Goal: Task Accomplishment & Management: Complete application form

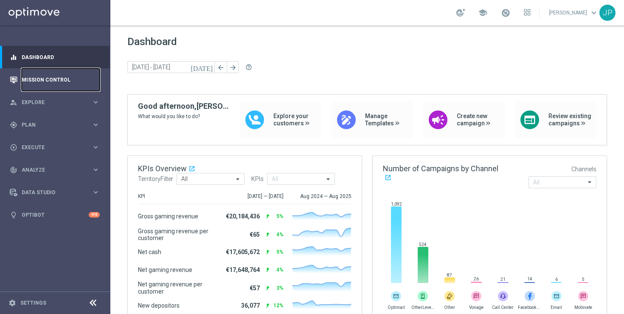
click at [48, 85] on link "Mission Control" at bounding box center [61, 79] width 78 height 23
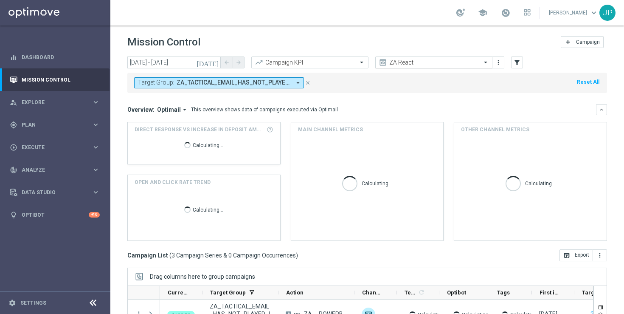
click at [484, 62] on span at bounding box center [487, 62] width 11 height 7
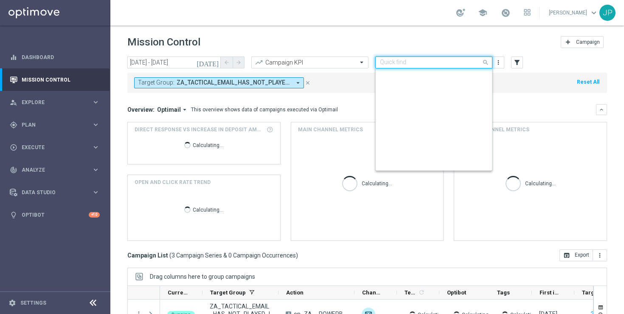
scroll to position [206, 0]
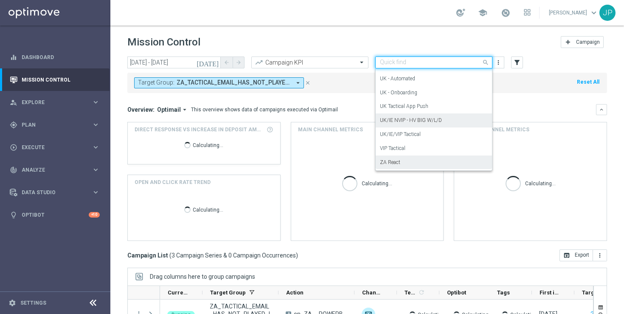
click at [432, 124] on div "UK/IE NVIP - HV BIG W/L/D" at bounding box center [434, 120] width 108 height 14
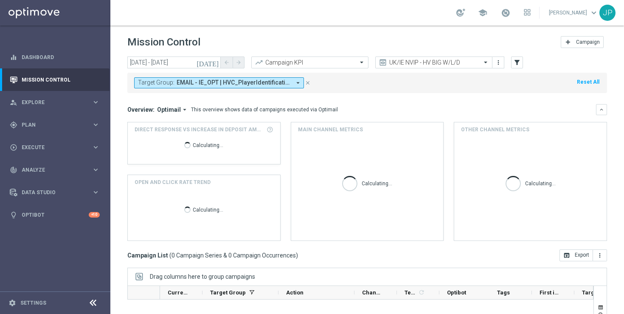
click at [217, 64] on icon "[DATE]" at bounding box center [208, 63] width 23 height 8
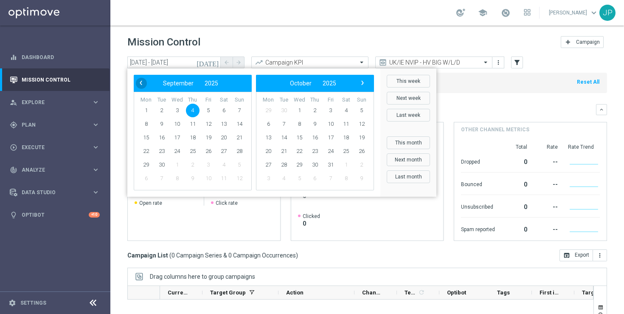
click at [139, 80] on span "‹" at bounding box center [140, 82] width 11 height 11
click at [211, 164] on span "29" at bounding box center [209, 165] width 14 height 14
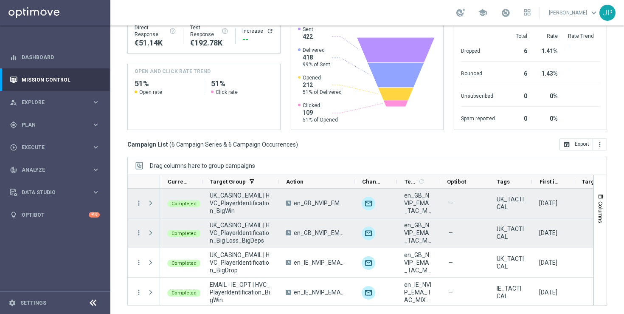
scroll to position [62, 0]
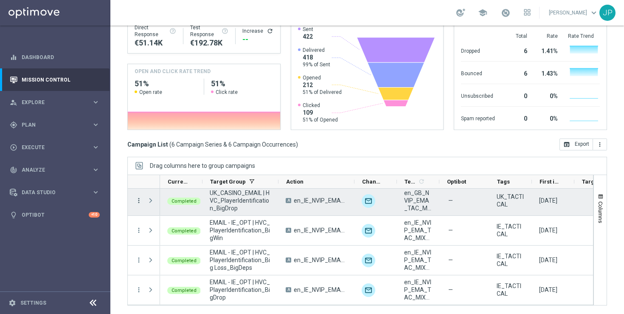
click at [138, 198] on icon "more_vert" at bounding box center [139, 201] width 8 height 8
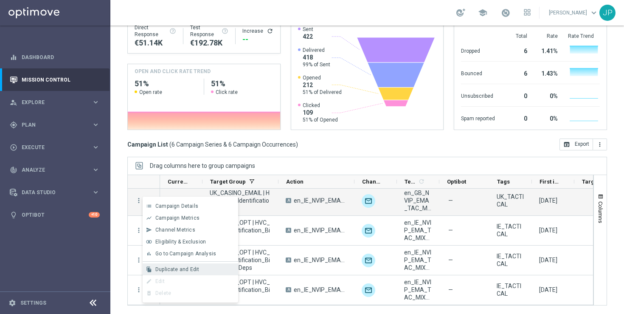
click at [194, 267] on span "Duplicate and Edit" at bounding box center [177, 269] width 44 height 6
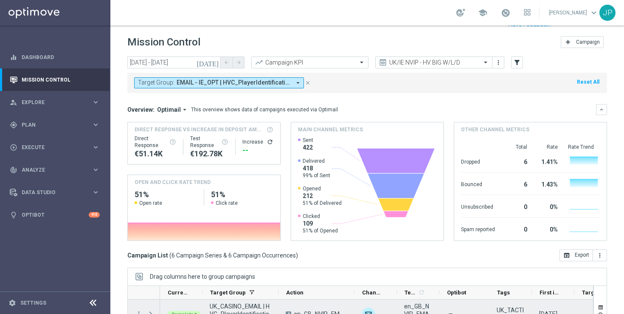
scroll to position [111, 0]
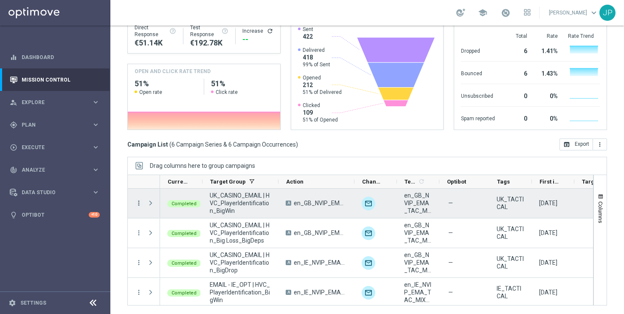
click at [140, 201] on icon "more_vert" at bounding box center [139, 203] width 8 height 8
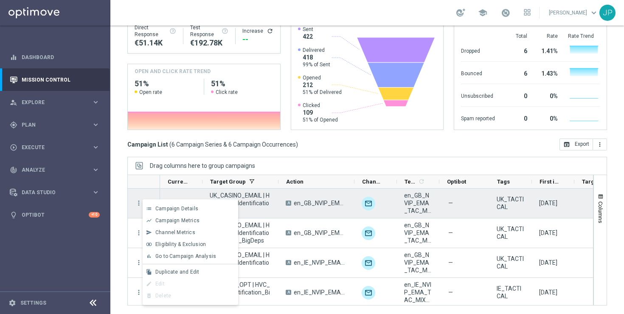
click at [276, 210] on div "UK_CASINO_EMAIL | HVC_PlayerIdentification_BigWin" at bounding box center [241, 203] width 76 height 29
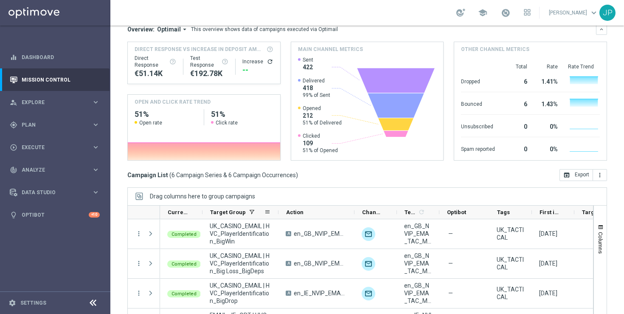
scroll to position [72, 0]
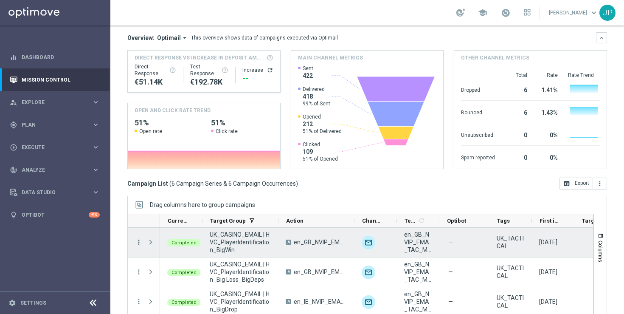
click at [138, 245] on icon "more_vert" at bounding box center [139, 242] width 8 height 8
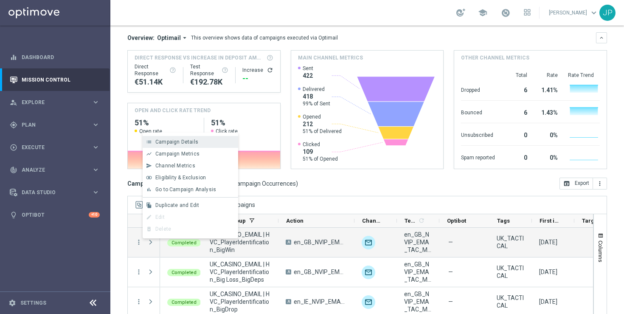
click at [193, 141] on span "Campaign Details" at bounding box center [176, 142] width 43 height 6
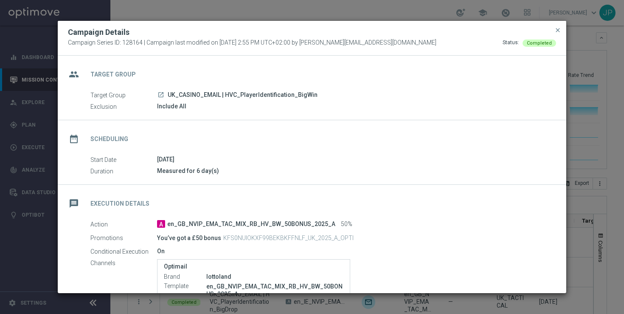
click at [479, 132] on div "date_range Scheduling" at bounding box center [312, 137] width 509 height 35
click at [559, 32] on span "close" at bounding box center [558, 30] width 7 height 7
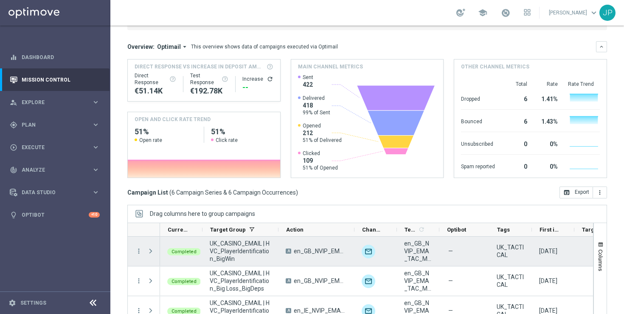
scroll to position [62, 0]
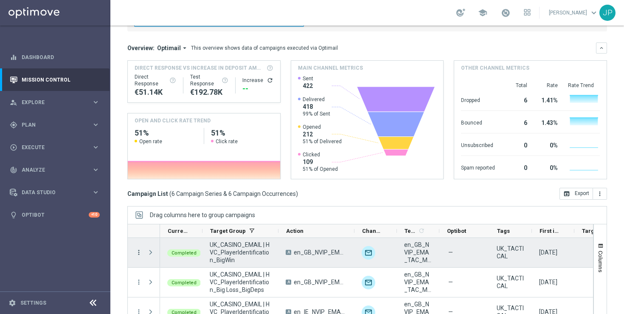
click at [141, 254] on icon "more_vert" at bounding box center [139, 252] width 8 height 8
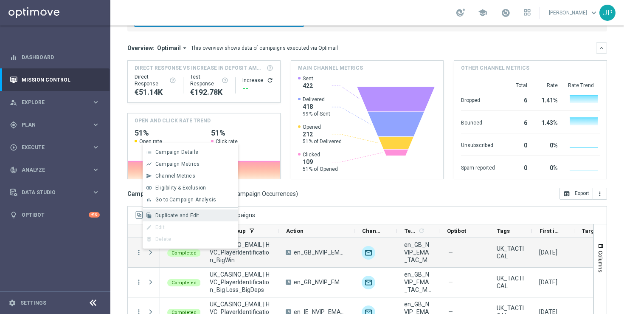
click at [193, 212] on div "file_copy Duplicate and Edit" at bounding box center [191, 215] width 96 height 12
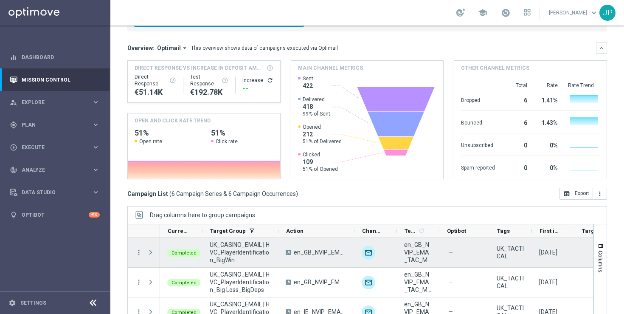
click at [152, 251] on span "Press SPACE to select this row." at bounding box center [151, 252] width 8 height 7
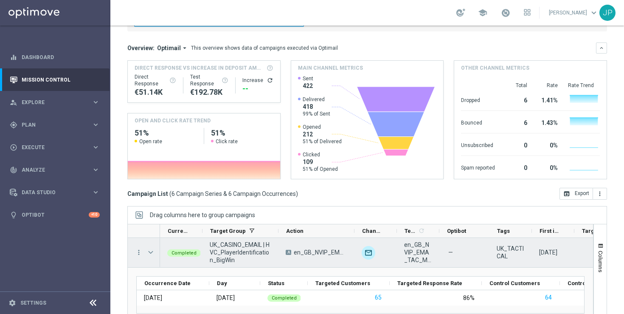
click at [151, 250] on span "Press SPACE to select this row." at bounding box center [151, 252] width 8 height 7
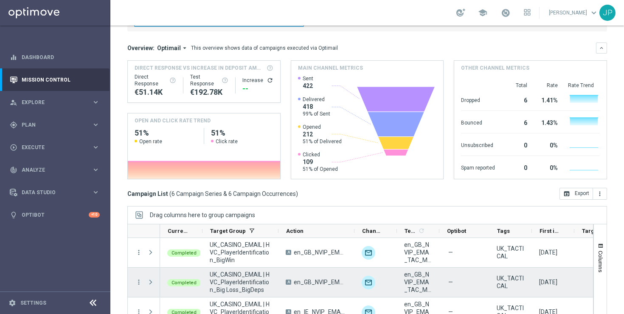
click at [149, 280] on span "Press SPACE to select this row." at bounding box center [151, 282] width 8 height 7
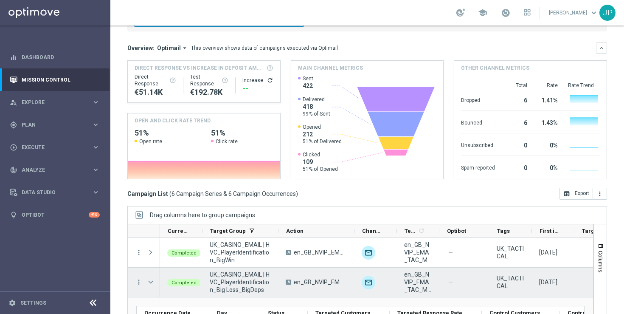
scroll to position [18, 0]
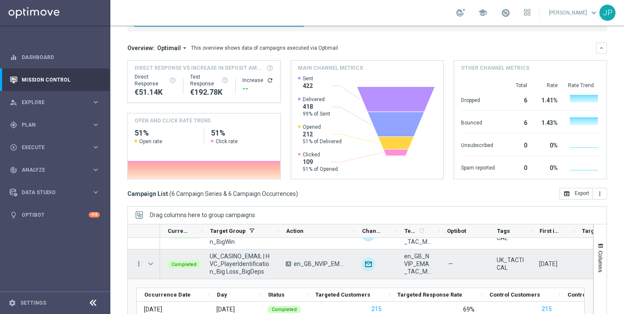
click at [138, 264] on icon "more_vert" at bounding box center [139, 264] width 8 height 8
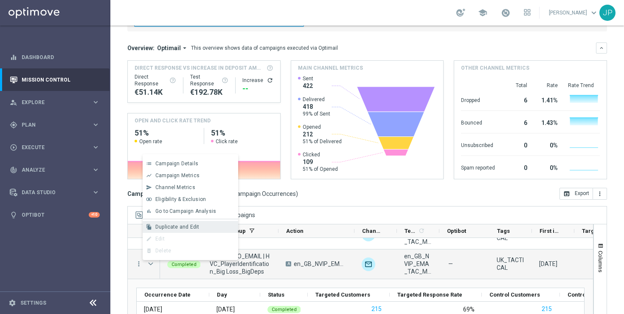
click at [182, 226] on span "Duplicate and Edit" at bounding box center [177, 227] width 44 height 6
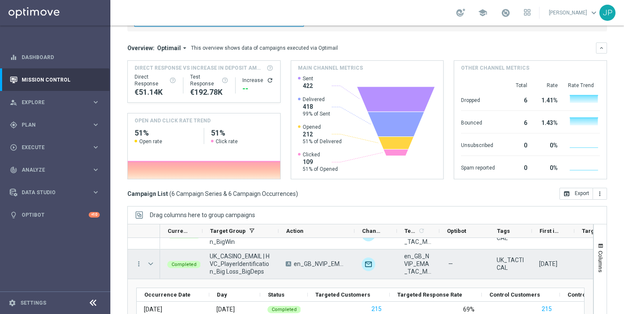
click at [152, 263] on span "Press SPACE to select this row." at bounding box center [151, 263] width 8 height 7
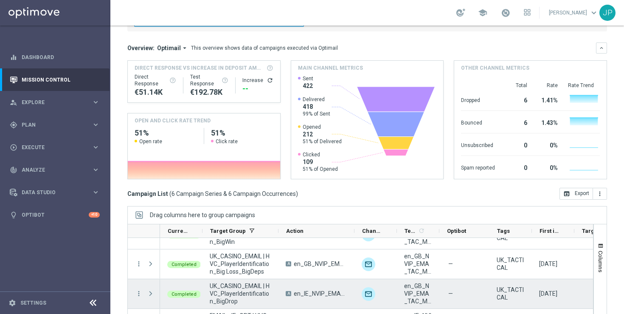
click at [150, 294] on span "Press SPACE to select this row." at bounding box center [151, 293] width 8 height 7
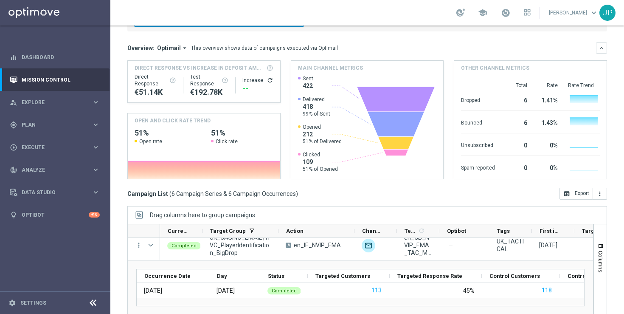
scroll to position [48, 0]
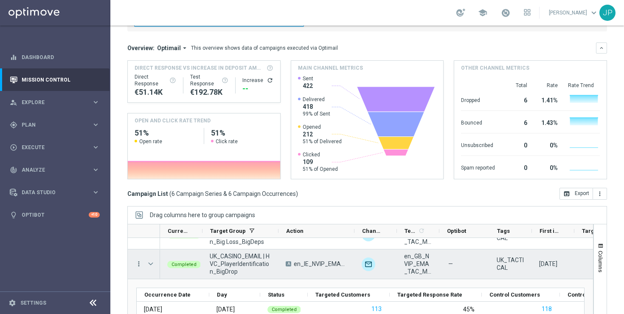
click at [137, 262] on icon "more_vert" at bounding box center [139, 264] width 8 height 8
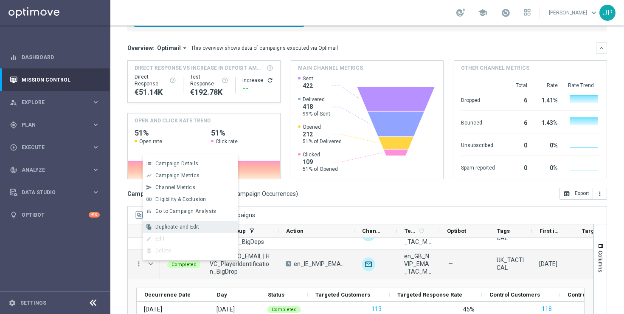
click at [191, 226] on span "Duplicate and Edit" at bounding box center [177, 227] width 44 height 6
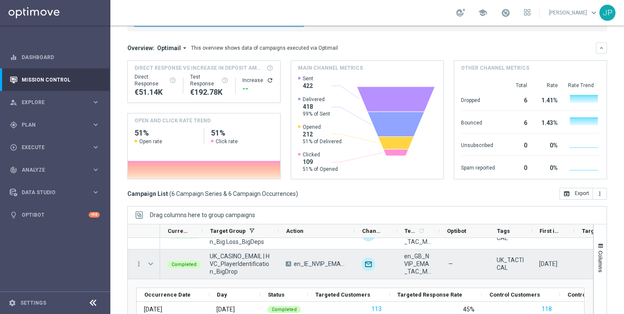
click at [147, 264] on span "Press SPACE to select this row." at bounding box center [151, 263] width 8 height 7
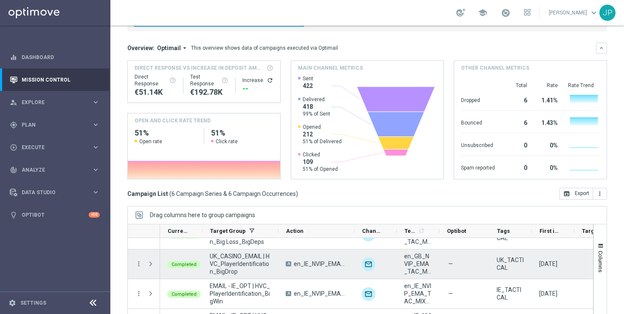
scroll to position [62, 0]
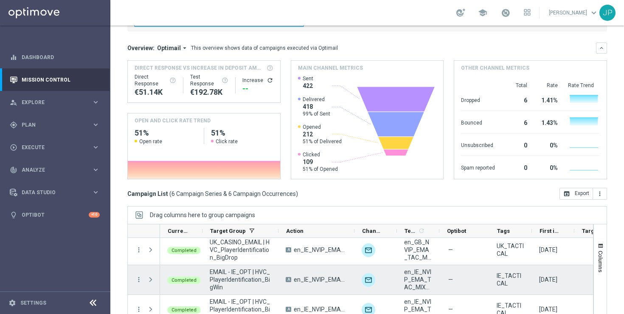
click at [155, 280] on span "Press SPACE to select this row." at bounding box center [151, 279] width 9 height 17
click at [151, 279] on span "Press SPACE to select this row." at bounding box center [151, 279] width 8 height 7
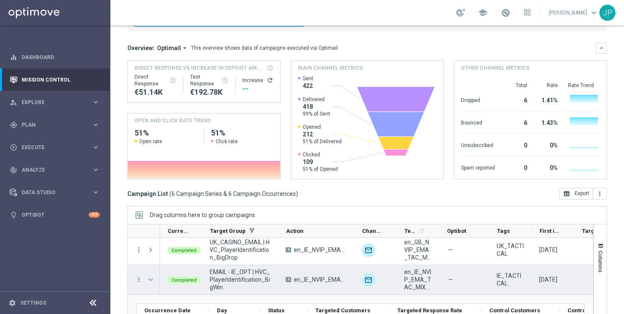
scroll to position [99, 0]
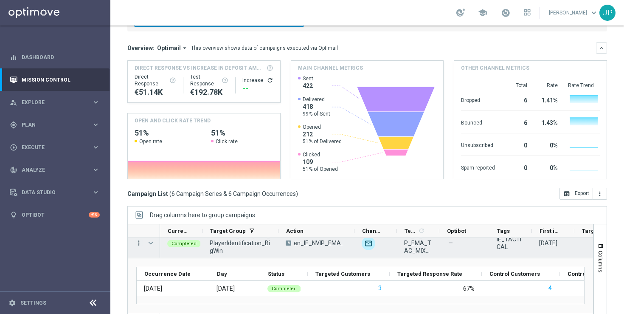
click at [138, 243] on icon "more_vert" at bounding box center [139, 243] width 8 height 8
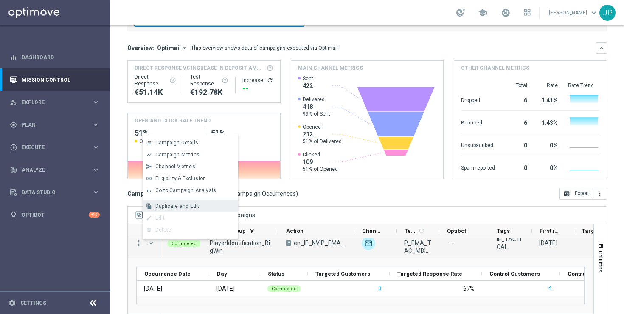
click at [187, 206] on span "Duplicate and Edit" at bounding box center [177, 206] width 44 height 6
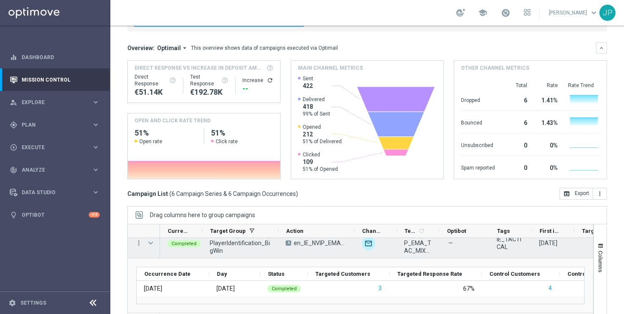
click at [151, 242] on span "Press SPACE to select this row." at bounding box center [151, 243] width 8 height 7
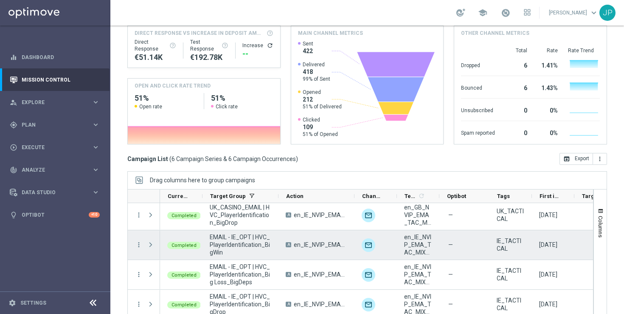
scroll to position [111, 0]
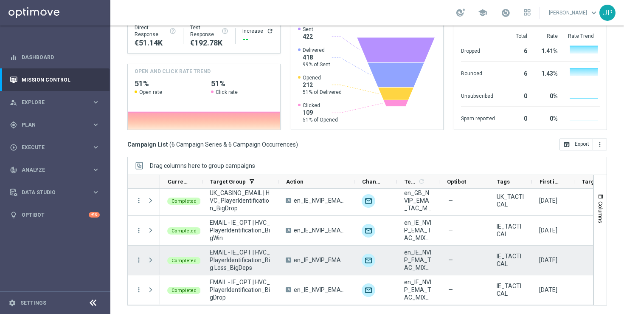
click at [150, 259] on span "Press SPACE to select this row." at bounding box center [151, 260] width 8 height 7
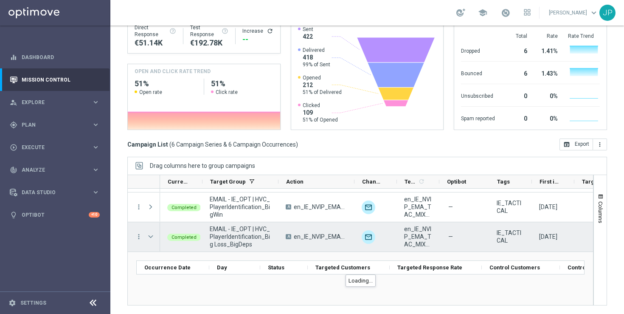
scroll to position [86, 0]
click at [141, 235] on icon "more_vert" at bounding box center [139, 236] width 8 height 8
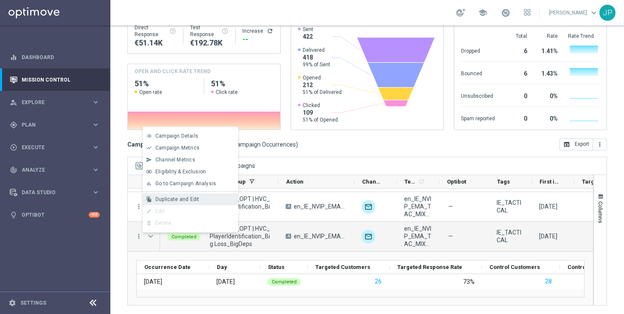
click at [195, 197] on span "Duplicate and Edit" at bounding box center [177, 199] width 44 height 6
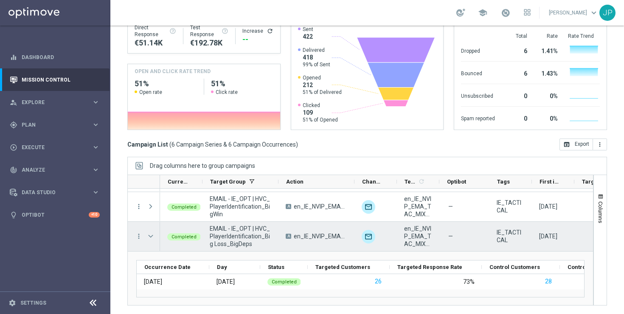
click at [137, 240] on div "more_vert" at bounding box center [135, 236] width 15 height 29
click at [137, 237] on icon "more_vert" at bounding box center [139, 236] width 8 height 8
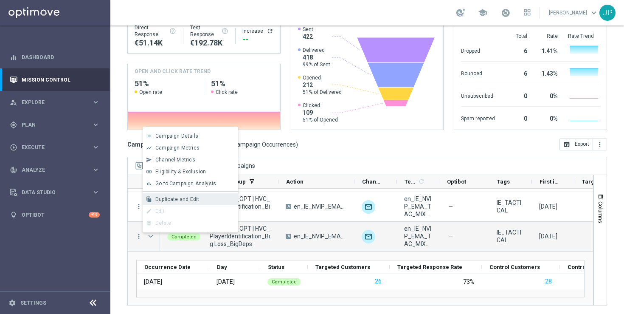
click at [196, 197] on span "Duplicate and Edit" at bounding box center [177, 199] width 44 height 6
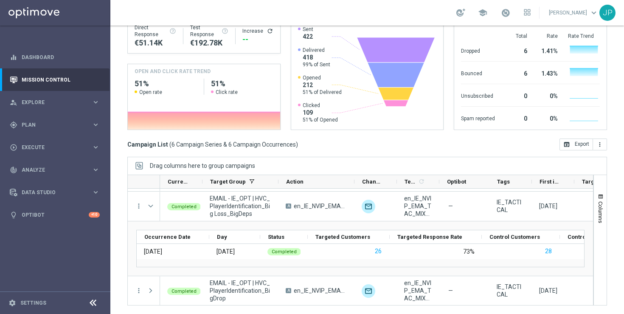
scroll to position [117, 0]
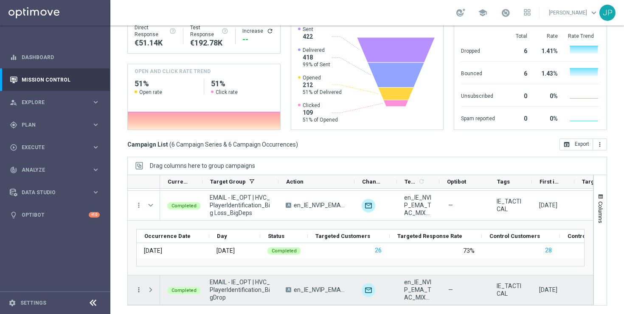
click at [138, 289] on icon "more_vert" at bounding box center [139, 290] width 8 height 8
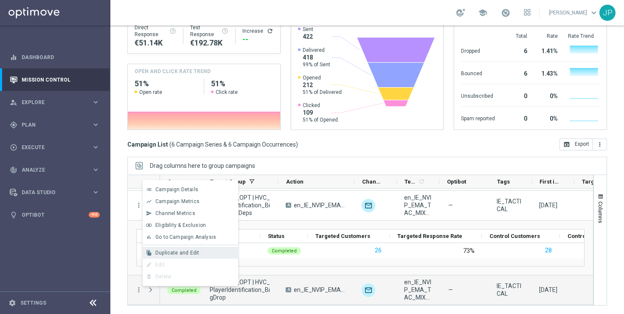
click at [184, 249] on div "file_copy Duplicate and Edit" at bounding box center [191, 253] width 96 height 12
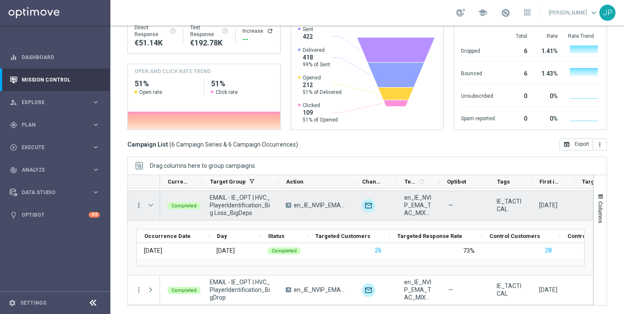
click at [138, 205] on icon "more_vert" at bounding box center [139, 205] width 8 height 8
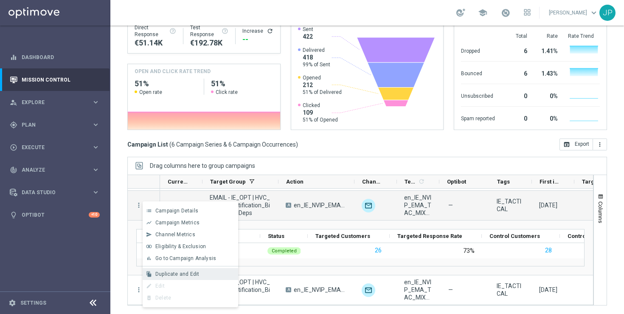
click at [172, 274] on span "Duplicate and Edit" at bounding box center [177, 274] width 44 height 6
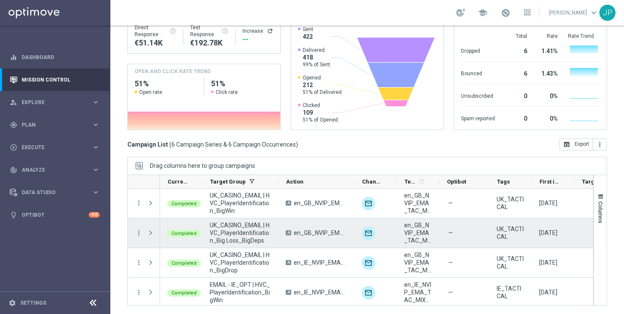
scroll to position [0, 0]
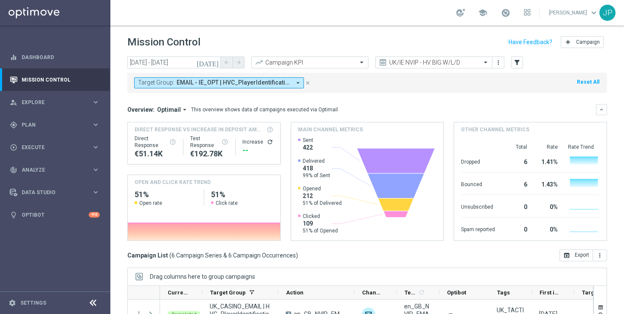
click at [212, 62] on icon "[DATE]" at bounding box center [208, 63] width 23 height 8
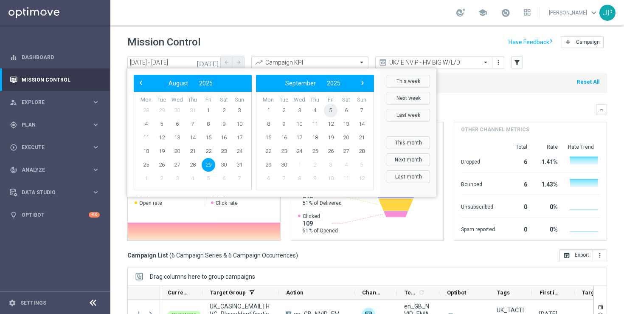
click at [330, 112] on span "5" at bounding box center [331, 111] width 14 height 14
click at [208, 109] on span "5" at bounding box center [209, 111] width 14 height 14
type input "[DATE] - [DATE]"
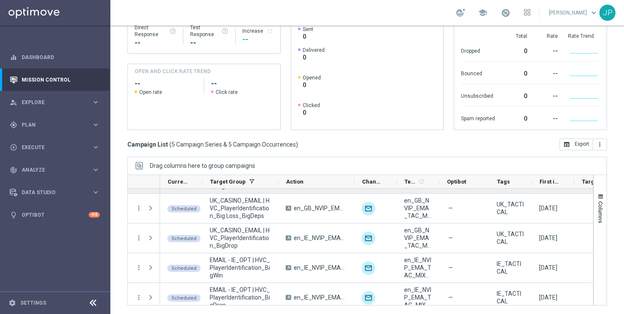
scroll to position [32, 0]
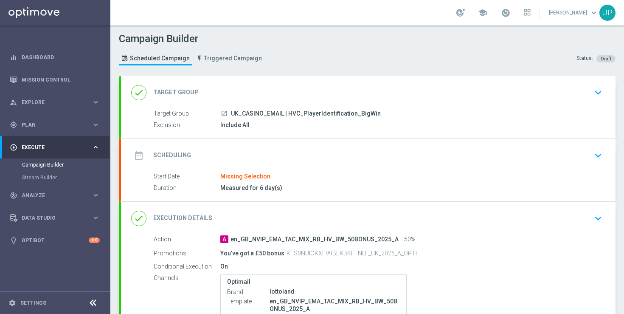
click at [581, 150] on div "date_range Scheduling keyboard_arrow_down" at bounding box center [368, 155] width 474 height 16
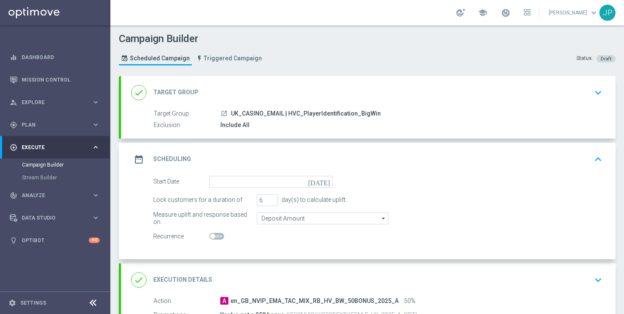
click at [331, 183] on icon "[DATE]" at bounding box center [320, 180] width 25 height 9
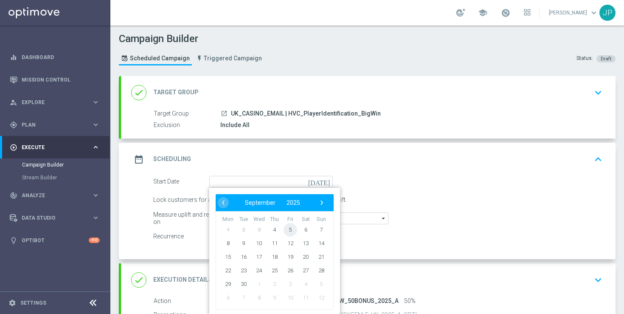
click at [291, 228] on span "5" at bounding box center [291, 230] width 14 height 14
type input "05 Sep 2025"
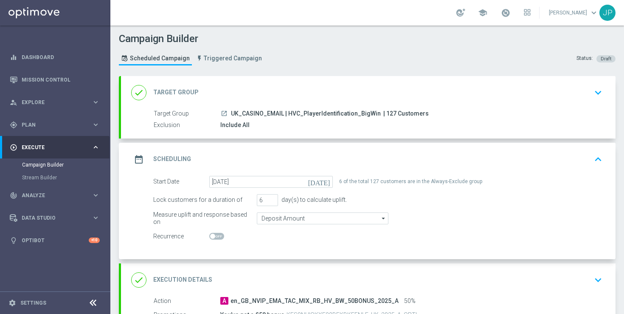
scroll to position [136, 0]
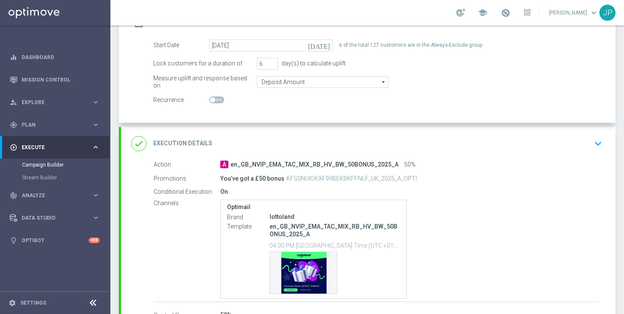
click at [601, 141] on icon "keyboard_arrow_down" at bounding box center [598, 143] width 13 height 13
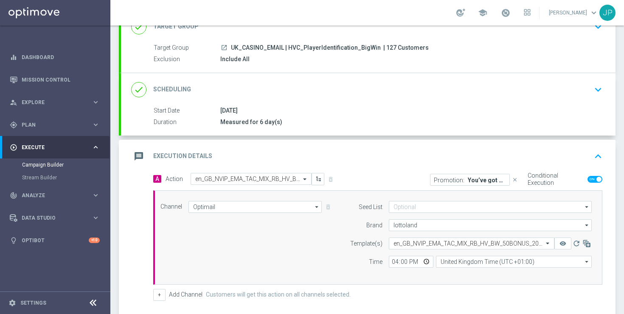
scroll to position [187, 0]
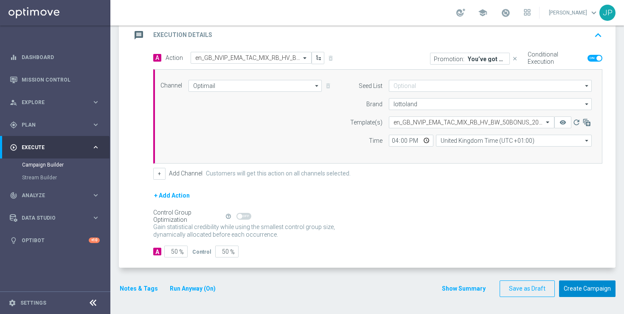
click at [595, 290] on button "Create Campaign" at bounding box center [587, 288] width 56 height 17
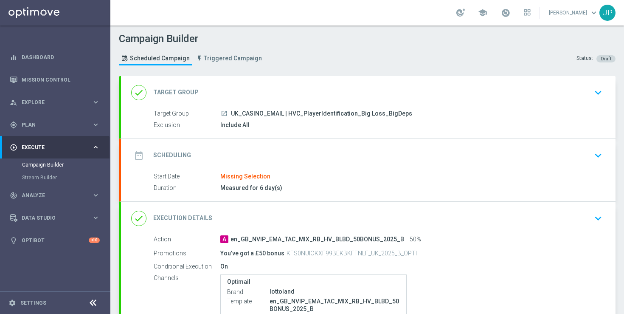
click at [580, 152] on div "date_range Scheduling keyboard_arrow_down" at bounding box center [368, 155] width 474 height 16
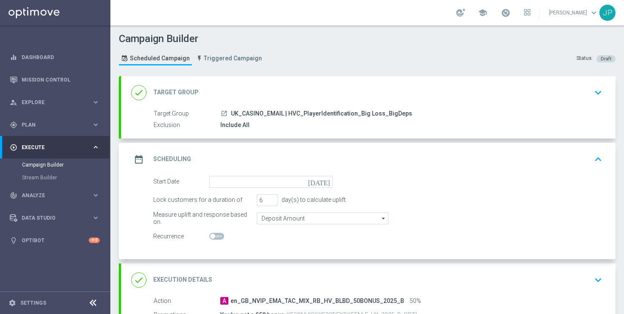
click at [325, 180] on icon "[DATE]" at bounding box center [320, 180] width 25 height 9
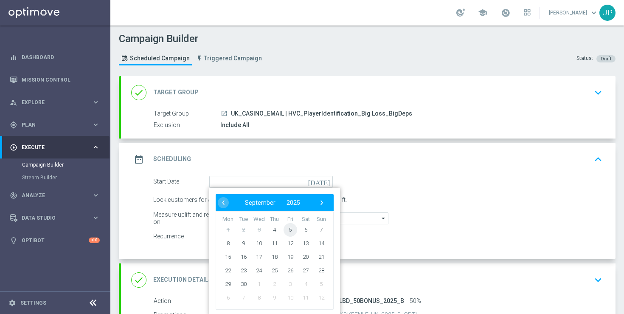
click at [289, 228] on span "5" at bounding box center [291, 230] width 14 height 14
type input "[DATE]"
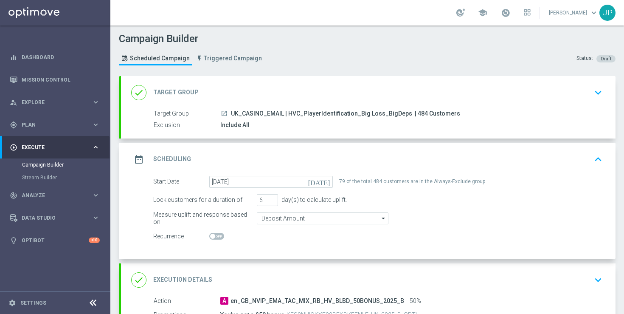
click at [592, 277] on icon "keyboard_arrow_down" at bounding box center [598, 280] width 13 height 13
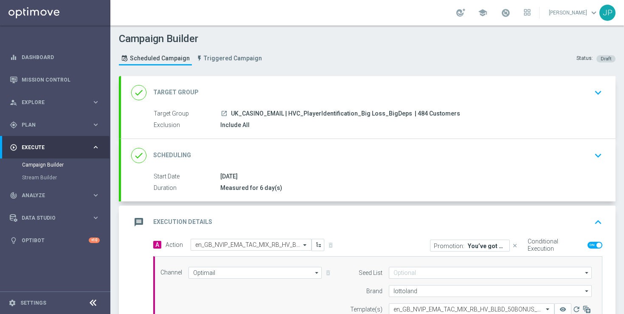
click at [599, 215] on button "keyboard_arrow_up" at bounding box center [598, 222] width 14 height 16
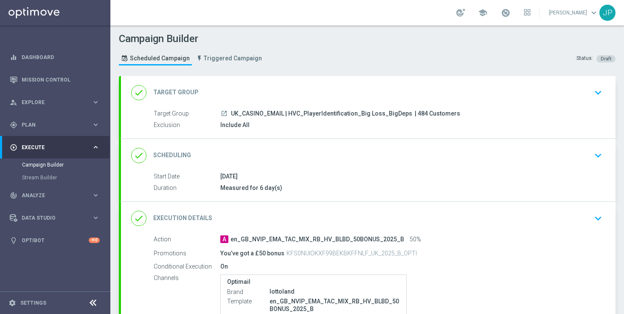
click at [599, 215] on icon "keyboard_arrow_down" at bounding box center [598, 218] width 13 height 13
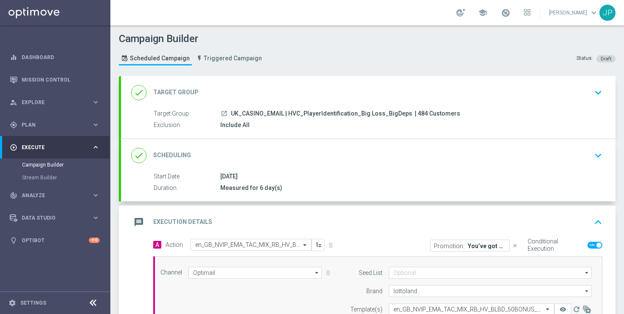
scroll to position [68, 0]
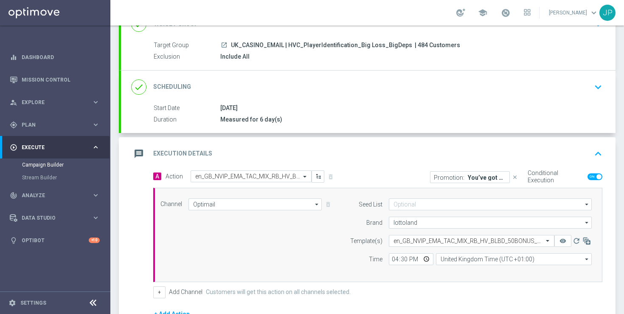
click at [600, 149] on icon "keyboard_arrow_up" at bounding box center [598, 153] width 13 height 13
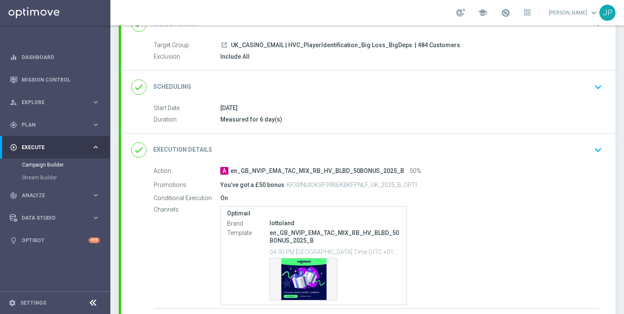
scroll to position [135, 0]
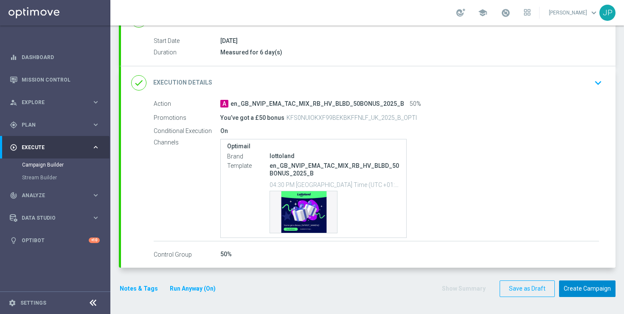
click at [586, 292] on button "Create Campaign" at bounding box center [587, 288] width 56 height 17
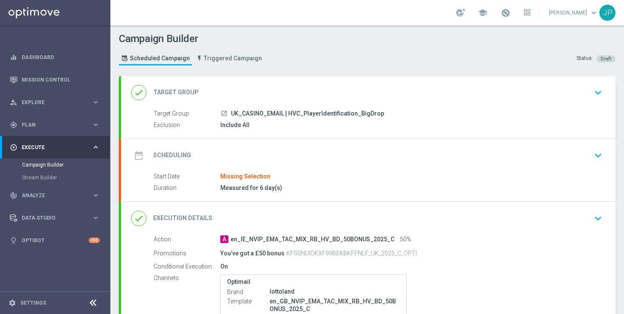
click at [525, 151] on div "date_range Scheduling keyboard_arrow_down" at bounding box center [368, 155] width 474 height 16
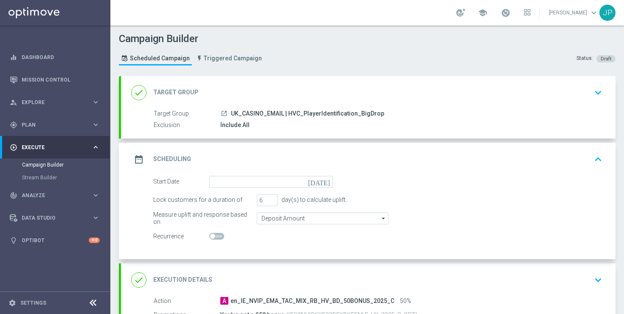
click at [327, 180] on icon "[DATE]" at bounding box center [320, 180] width 25 height 9
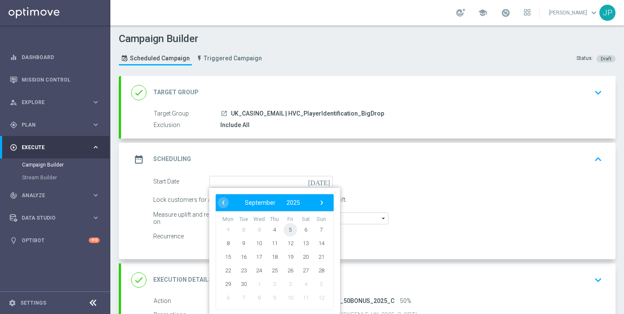
click at [288, 229] on span "5" at bounding box center [291, 230] width 14 height 14
type input "[DATE]"
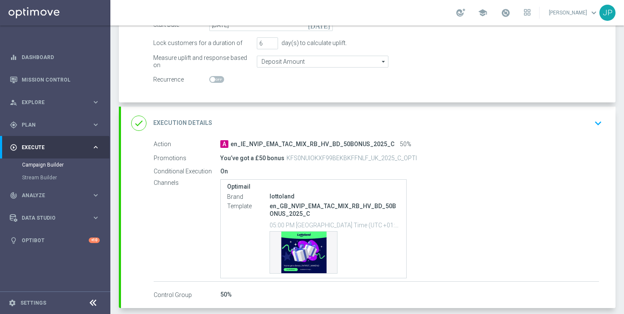
scroll to position [197, 0]
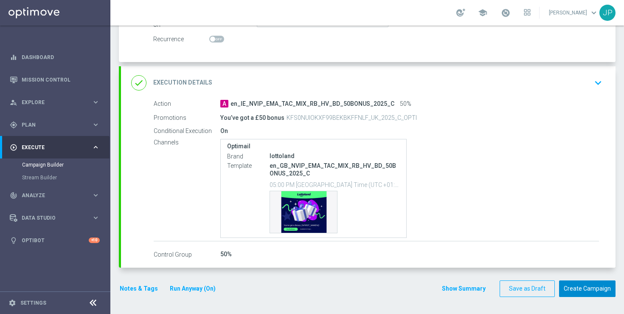
click at [606, 289] on button "Create Campaign" at bounding box center [587, 288] width 56 height 17
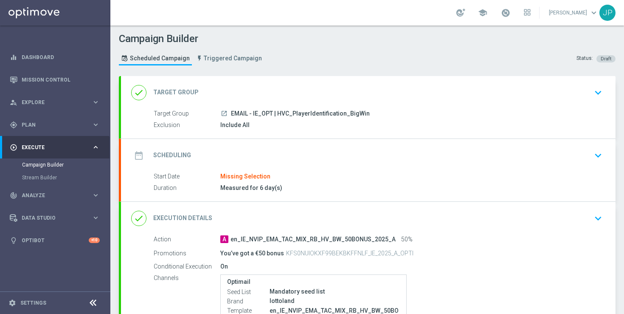
click at [411, 158] on div "date_range Scheduling keyboard_arrow_down" at bounding box center [368, 155] width 474 height 16
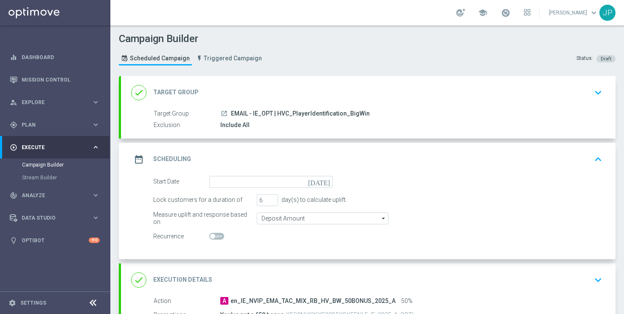
click at [329, 181] on icon "[DATE]" at bounding box center [320, 180] width 25 height 9
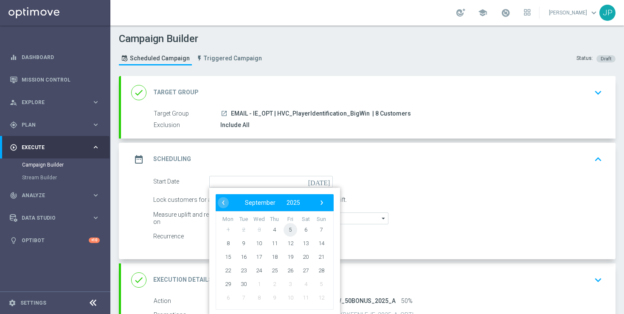
click at [288, 231] on span "5" at bounding box center [291, 230] width 14 height 14
type input "05 Sep 2025"
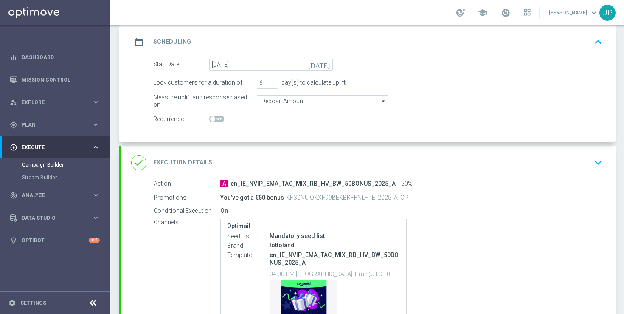
scroll to position [206, 0]
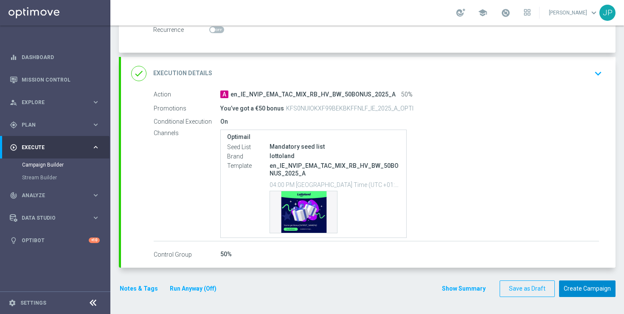
click at [591, 289] on button "Create Campaign" at bounding box center [587, 288] width 56 height 17
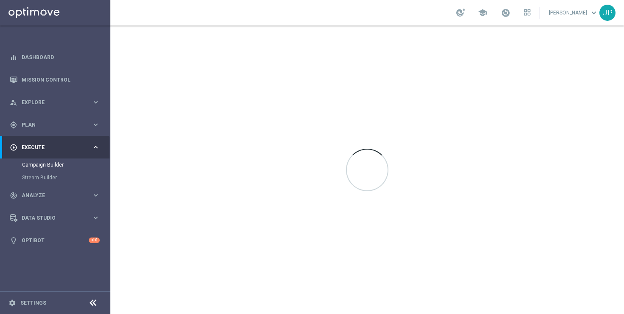
click at [560, 190] on div at bounding box center [367, 169] width 514 height 288
click at [555, 113] on div at bounding box center [367, 169] width 514 height 288
click at [556, 56] on div at bounding box center [367, 169] width 514 height 288
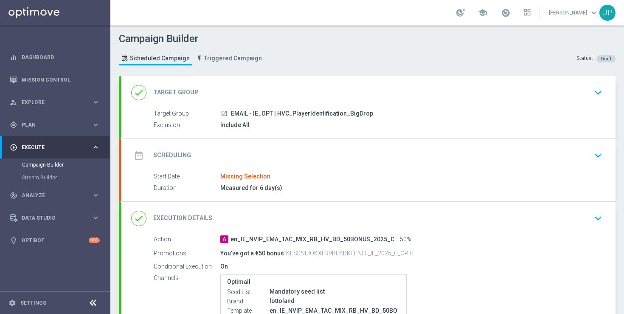
scroll to position [31, 0]
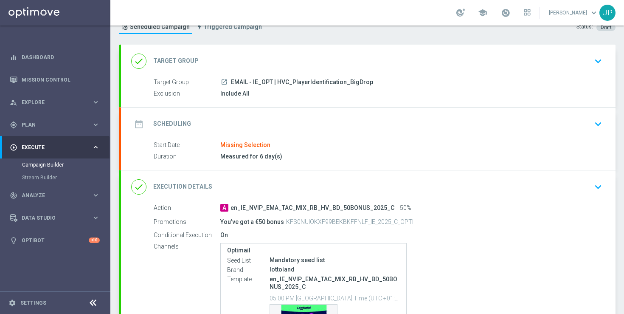
click at [453, 120] on div "date_range Scheduling keyboard_arrow_down" at bounding box center [368, 124] width 474 height 16
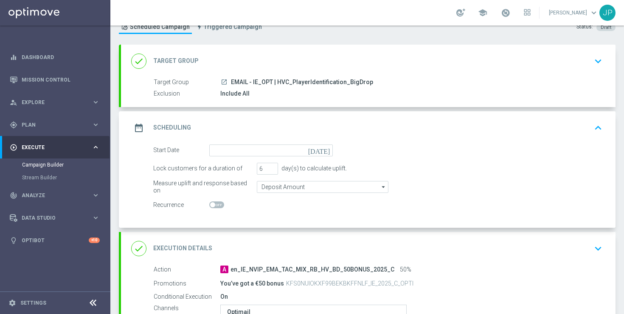
click at [327, 149] on icon "[DATE]" at bounding box center [320, 148] width 25 height 9
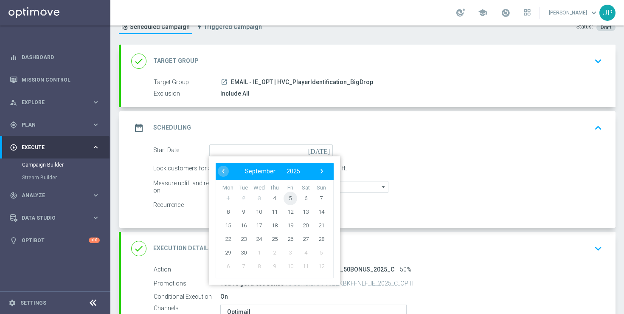
click at [293, 197] on span "5" at bounding box center [291, 198] width 14 height 14
type input "[DATE]"
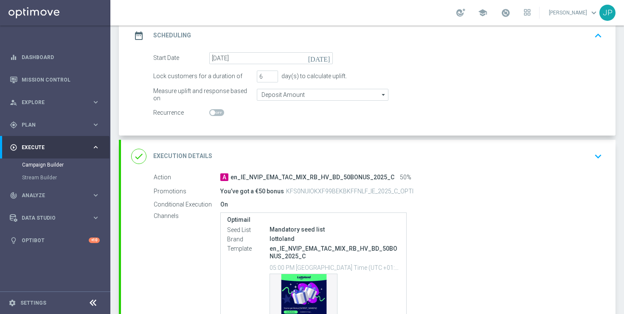
scroll to position [206, 0]
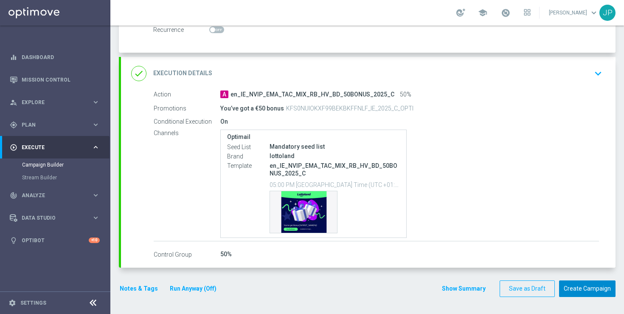
click at [589, 285] on button "Create Campaign" at bounding box center [587, 288] width 56 height 17
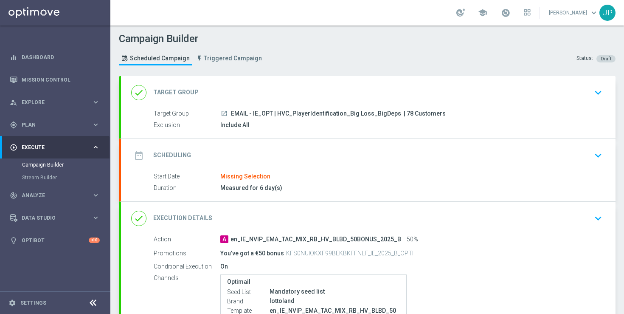
click at [496, 150] on div "date_range Scheduling keyboard_arrow_down" at bounding box center [368, 155] width 474 height 16
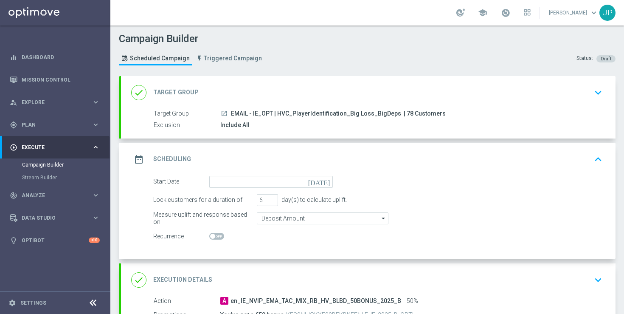
click at [327, 180] on icon "[DATE]" at bounding box center [320, 180] width 25 height 9
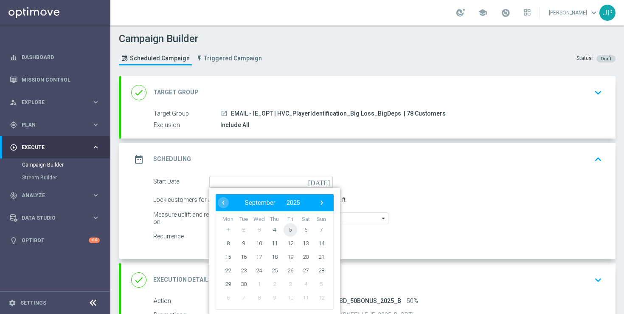
click at [289, 231] on span "5" at bounding box center [291, 230] width 14 height 14
type input "[DATE]"
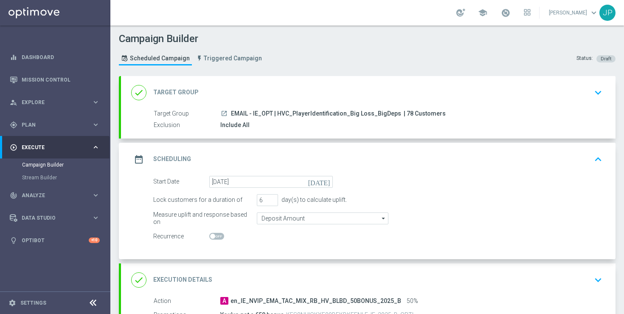
scroll to position [206, 0]
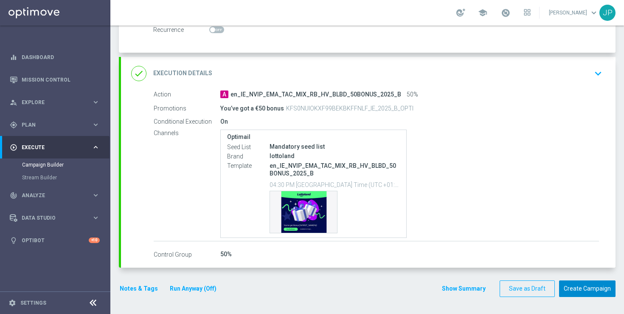
click at [601, 294] on button "Create Campaign" at bounding box center [587, 288] width 56 height 17
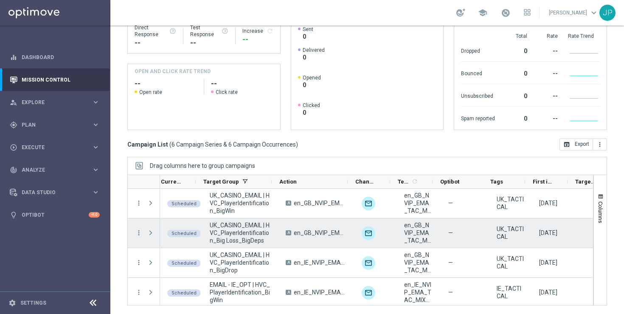
scroll to position [0, 24]
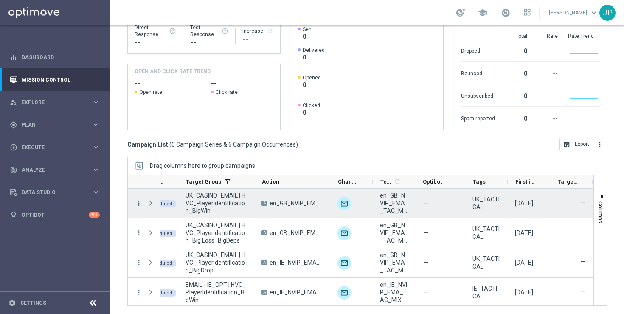
click at [138, 205] on icon "more_vert" at bounding box center [139, 203] width 8 height 8
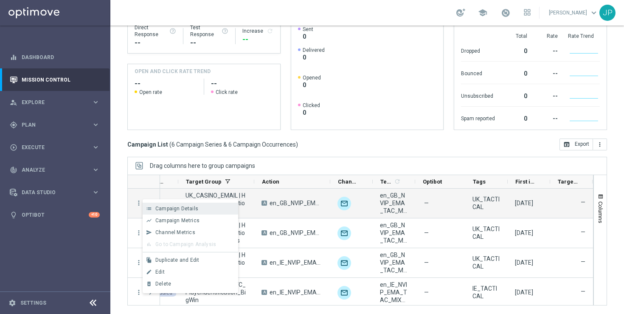
click at [166, 206] on span "Campaign Details" at bounding box center [176, 209] width 43 height 6
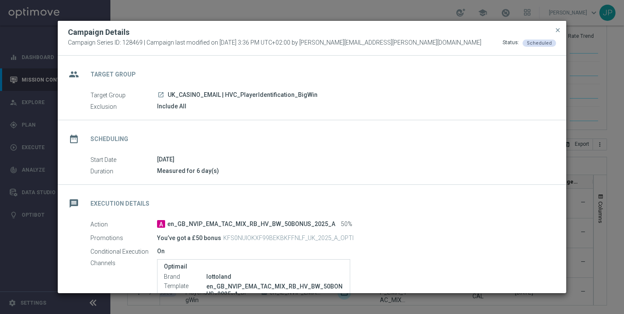
scroll to position [160, 0]
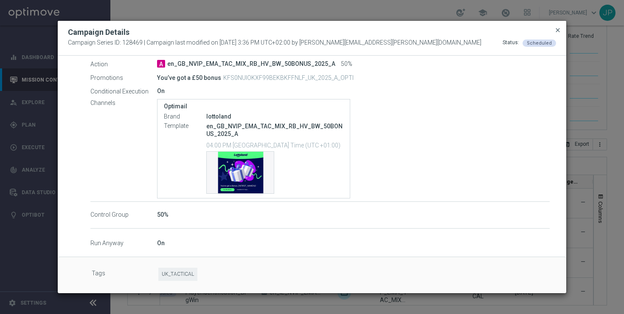
click at [558, 28] on span "close" at bounding box center [558, 30] width 7 height 7
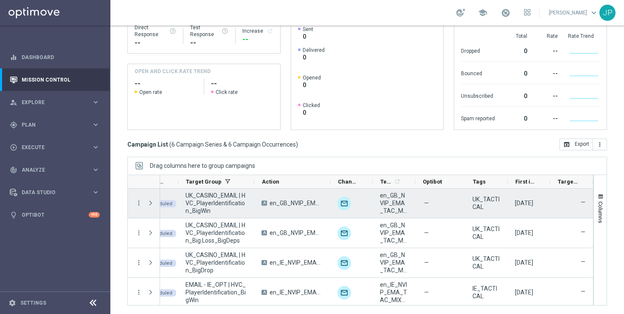
scroll to position [62, 0]
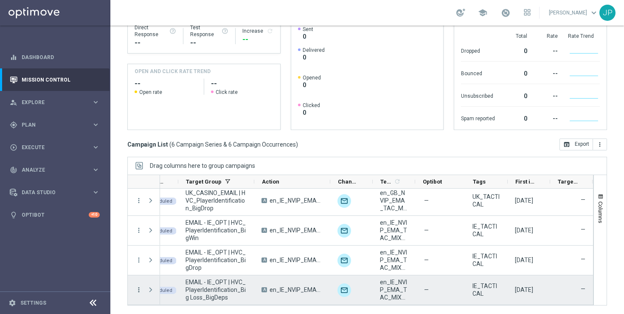
click at [141, 291] on icon "more_vert" at bounding box center [139, 290] width 8 height 8
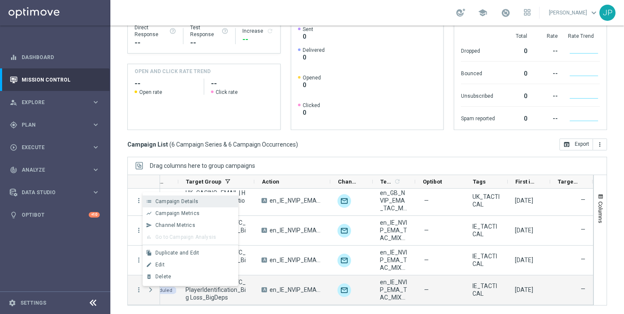
click at [198, 202] on div "Campaign Details" at bounding box center [194, 201] width 79 height 6
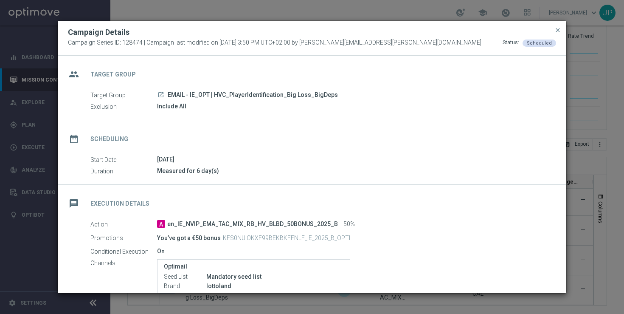
scroll to position [141, 0]
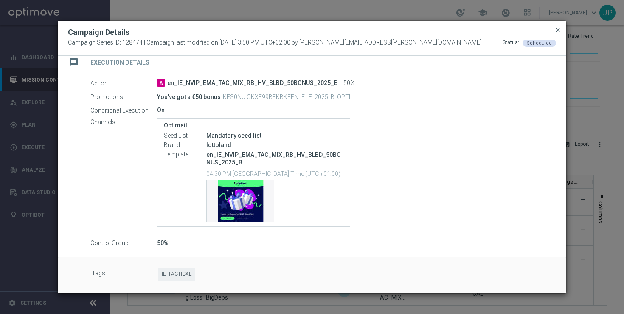
click at [559, 28] on span "close" at bounding box center [558, 30] width 7 height 7
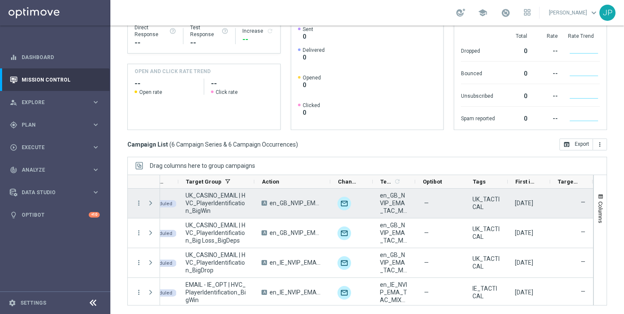
scroll to position [0, 0]
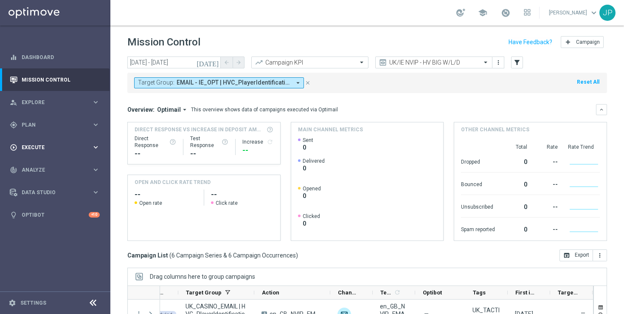
click at [51, 146] on span "Execute" at bounding box center [57, 147] width 70 height 5
click at [57, 164] on link "Campaign Builder" at bounding box center [55, 164] width 66 height 7
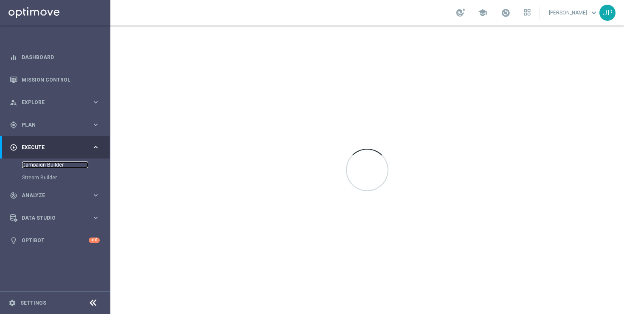
click at [56, 164] on link "Campaign Builder" at bounding box center [55, 164] width 66 height 7
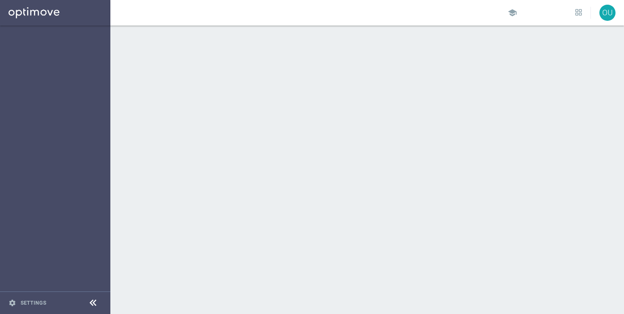
click at [55, 141] on sidenavbar "settings Settings" at bounding box center [55, 157] width 110 height 314
click at [214, 166] on div at bounding box center [367, 169] width 514 height 288
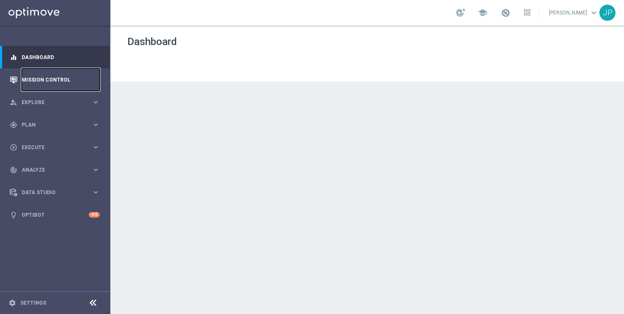
click at [56, 76] on link "Mission Control" at bounding box center [61, 79] width 78 height 23
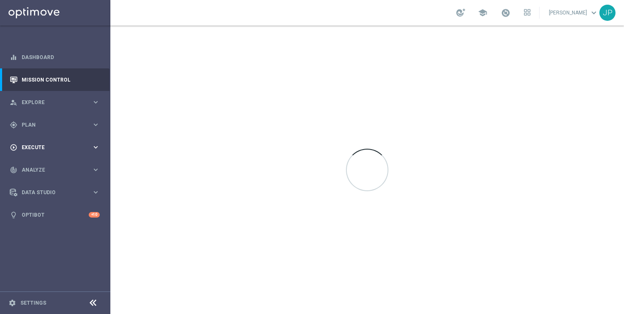
click at [42, 147] on span "Execute" at bounding box center [57, 147] width 70 height 5
click at [39, 166] on link "Campaign Builder" at bounding box center [55, 164] width 66 height 7
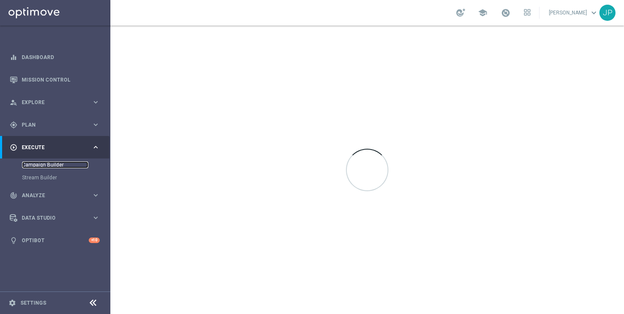
click at [43, 161] on link "Campaign Builder" at bounding box center [55, 164] width 66 height 7
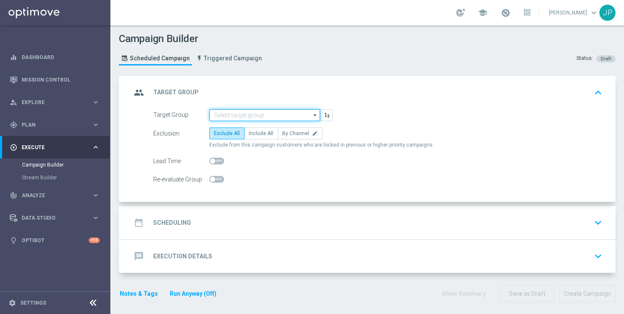
click at [259, 113] on input at bounding box center [264, 115] width 111 height 12
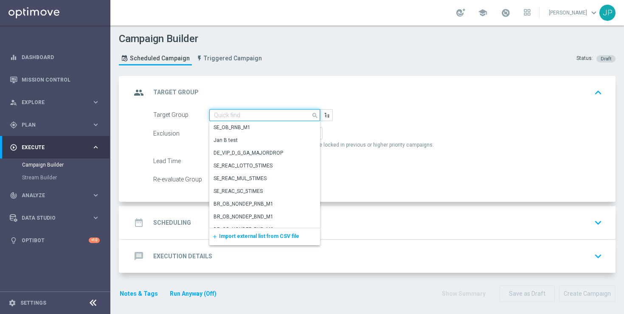
paste input ""UK_CASINO_EMAIL | Games React | 15 Free Spins | Excl. Sports, Live Casino ""
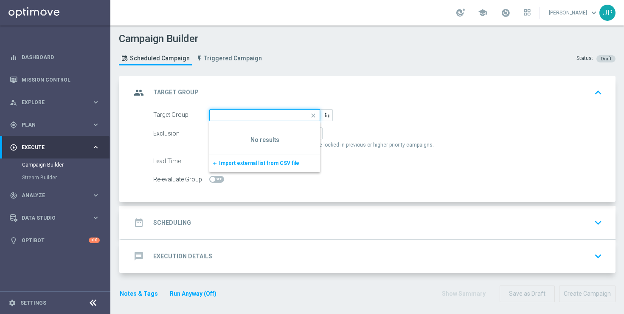
scroll to position [0, 101]
click at [218, 114] on input ""UK_CASINO_EMAIL | Games React | 15 Free Spins | Excl. Sports, Live Casino" at bounding box center [264, 115] width 111 height 12
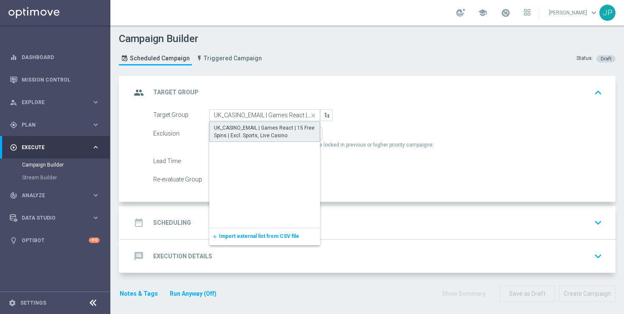
click at [268, 132] on div "UK_CASINO_EMAIL | Games React | 15 Free Spins | Excl. Sports, Live Casino" at bounding box center [265, 131] width 102 height 15
type input "UK_CASINO_EMAIL | Games React | 15 Free Spins | Excl. Sports, Live Casino"
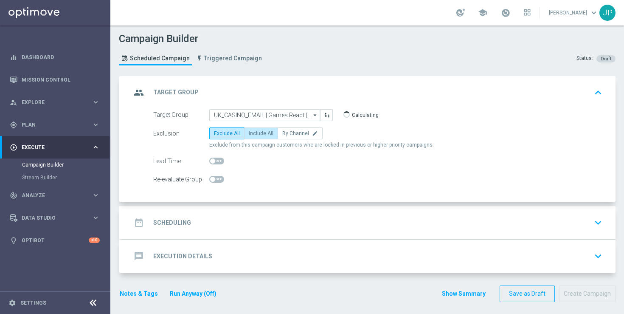
click at [265, 131] on span "Include All" at bounding box center [261, 133] width 25 height 6
click at [254, 132] on input "Include All" at bounding box center [252, 135] width 6 height 6
radio input "true"
click at [324, 214] on div "date_range Scheduling keyboard_arrow_down" at bounding box center [368, 222] width 495 height 33
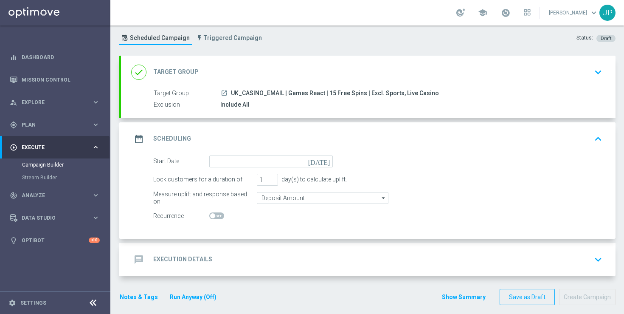
scroll to position [28, 0]
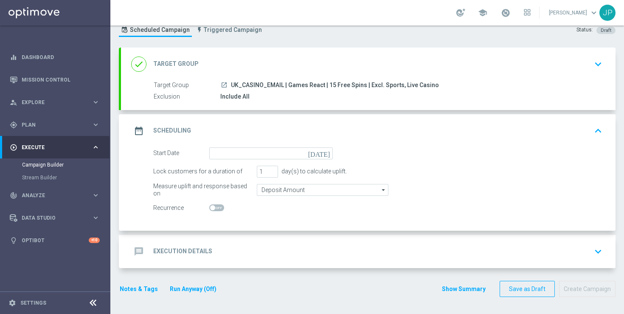
click at [327, 154] on icon "[DATE]" at bounding box center [320, 151] width 25 height 9
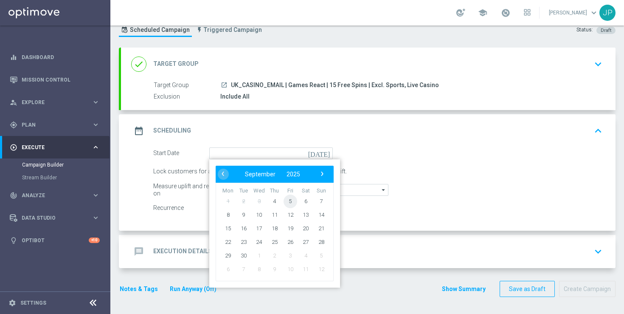
click at [292, 200] on span "5" at bounding box center [291, 201] width 14 height 14
type input "[DATE]"
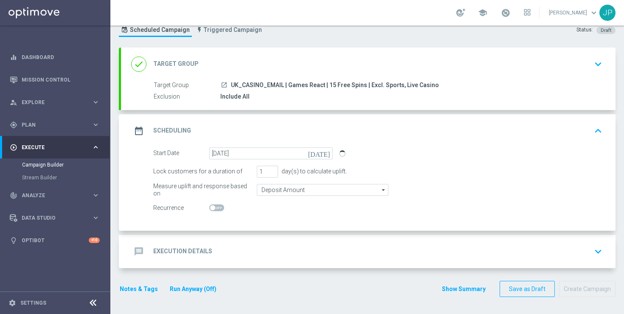
click at [333, 252] on div "message Execution Details keyboard_arrow_down" at bounding box center [368, 251] width 474 height 16
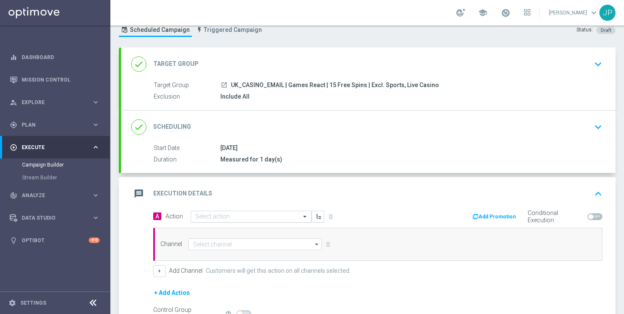
click at [236, 214] on input "text" at bounding box center [242, 216] width 95 height 7
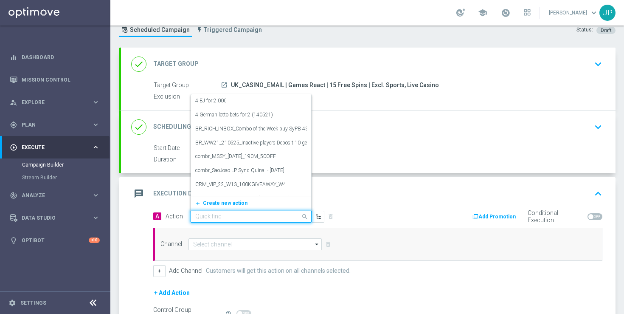
paste input "en_GB_EMT_NVIP_EM_TAC_GM__WK36_2025_GAMESREACT_HONEY_HUNTERS"
type input "en_GB_EMT_NVIP_EM_TAC_GM__WK36_2025_GAMESREACT_HONEY_HUNTERS"
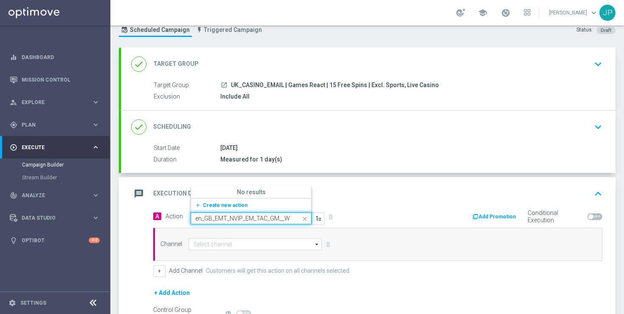
scroll to position [0, 116]
click at [235, 204] on span "Create new action" at bounding box center [225, 205] width 45 height 6
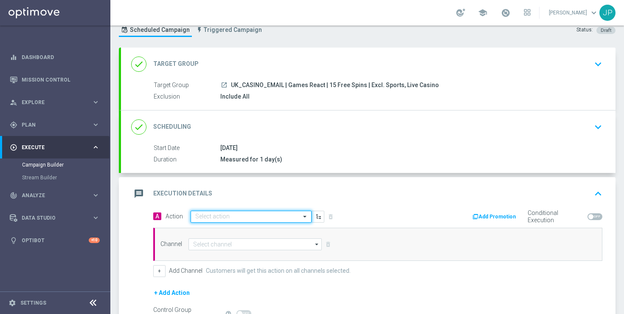
scroll to position [0, 0]
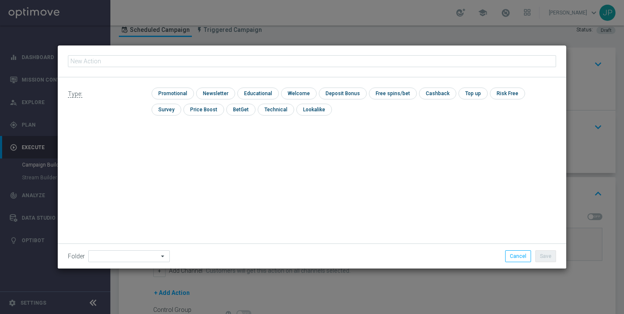
type input "en_GB_EMT_NVIP_EM_TAC_GM__WK36_2025_GAMESREACT_HONEY_HUNTERS"
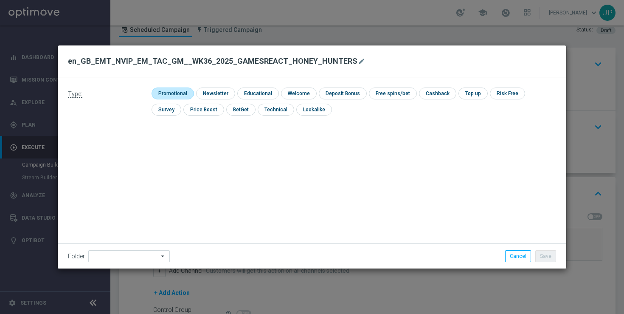
click at [178, 93] on input "checkbox" at bounding box center [172, 92] width 40 height 11
checkbox input "true"
click at [545, 251] on button "Save" at bounding box center [546, 256] width 21 height 12
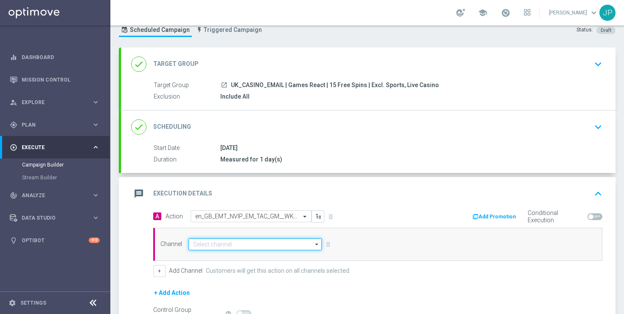
click at [257, 243] on input at bounding box center [255, 244] width 133 height 12
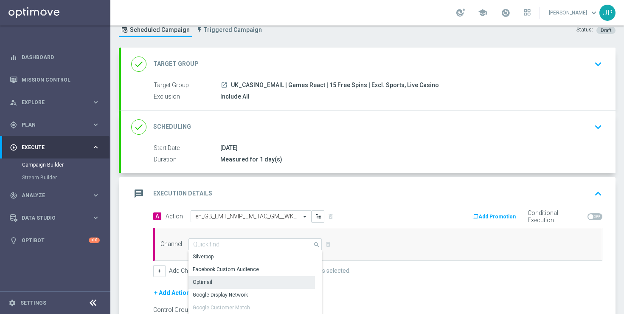
click at [243, 286] on div "Optimail" at bounding box center [252, 282] width 127 height 12
type input "Optimail"
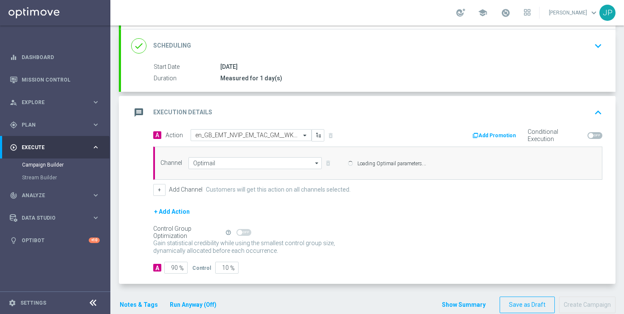
scroll to position [126, 0]
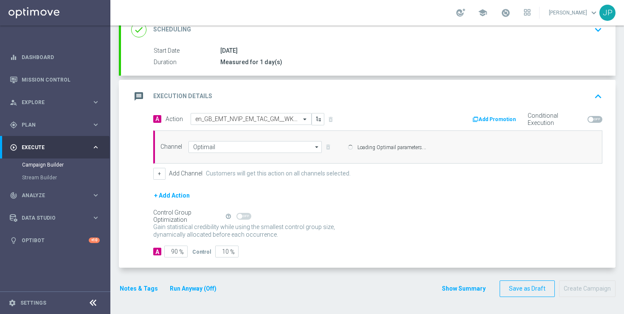
click at [145, 290] on button "Notes & Tags" at bounding box center [139, 288] width 40 height 11
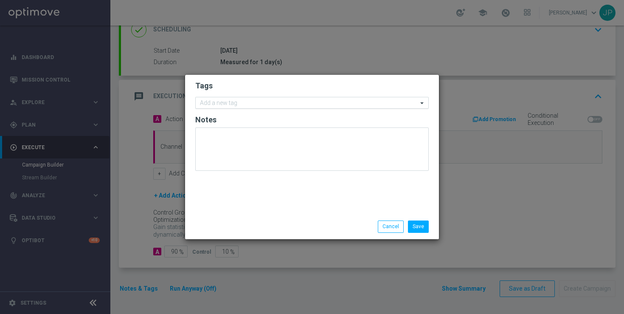
click at [250, 102] on input "text" at bounding box center [309, 103] width 218 height 7
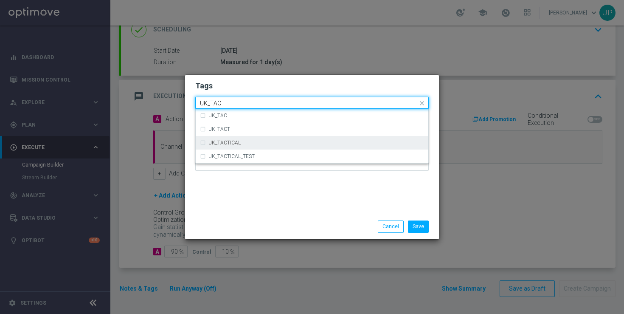
click at [239, 140] on div "UK_TACTICAL" at bounding box center [312, 143] width 224 height 14
type input "UK_TAC"
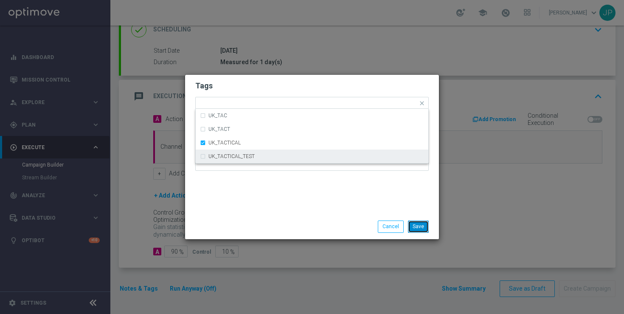
click at [427, 229] on button "Save" at bounding box center [418, 226] width 21 height 12
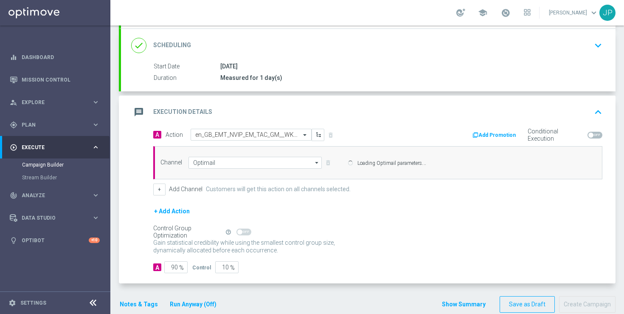
scroll to position [107, 0]
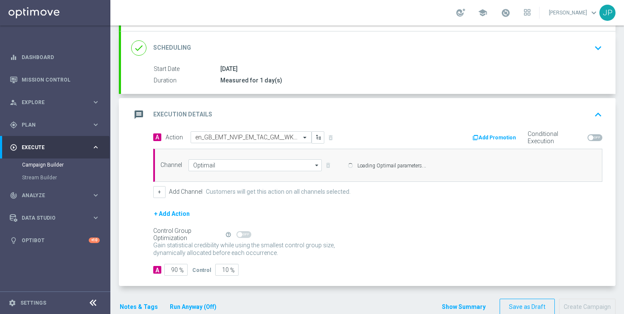
click at [591, 135] on span at bounding box center [591, 137] width 5 height 5
click at [591, 135] on input "checkbox" at bounding box center [595, 137] width 15 height 7
checkbox input "true"
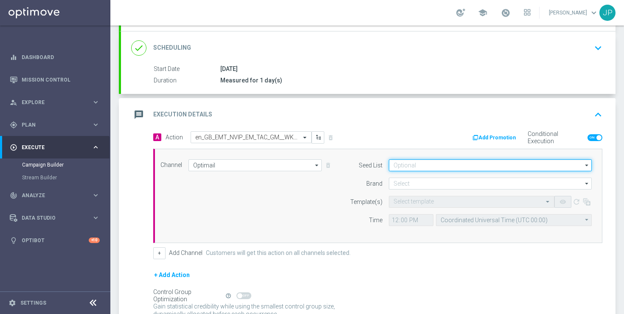
click at [417, 168] on input at bounding box center [490, 165] width 203 height 12
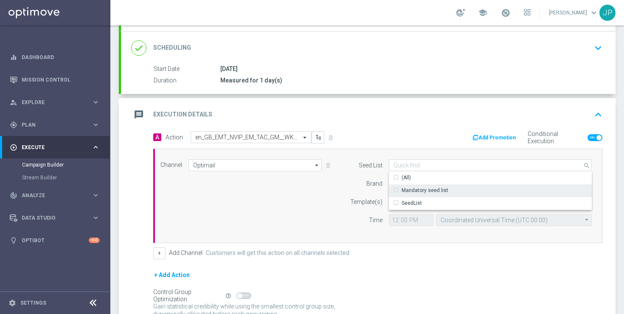
click at [428, 190] on div "Mandatory seed list" at bounding box center [425, 190] width 47 height 8
click at [357, 191] on form "Seed List Mandatory seed list search Show Selected 0 of 2 (All)" at bounding box center [469, 192] width 246 height 67
type input "Mandatory seed list"
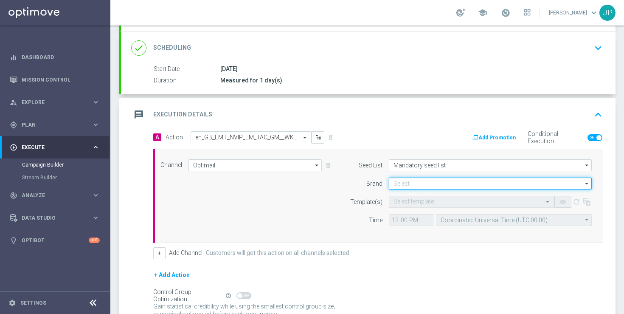
click at [401, 183] on input at bounding box center [490, 184] width 203 height 12
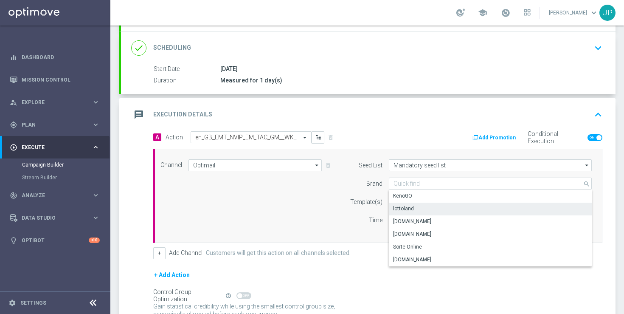
click at [416, 212] on div "lottoland" at bounding box center [490, 209] width 203 height 12
type input "lottoland"
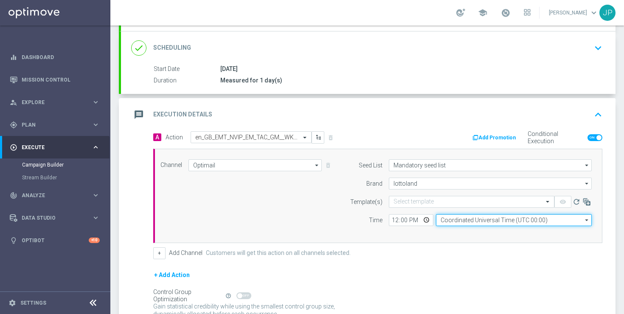
click at [469, 221] on input "Coordinated Universal Time (UTC 00:00)" at bounding box center [514, 220] width 156 height 12
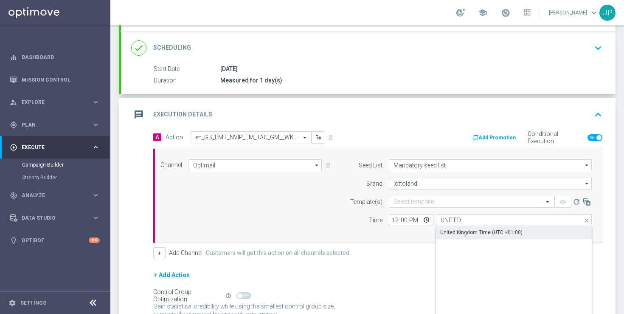
click at [470, 233] on div "United Kingdom Time (UTC +01:00)" at bounding box center [481, 232] width 82 height 8
type input "United Kingdom Time (UTC +01:00)"
click at [396, 218] on input "12:00" at bounding box center [411, 220] width 45 height 12
type input "10:30"
click at [404, 206] on div "Select template" at bounding box center [472, 202] width 166 height 12
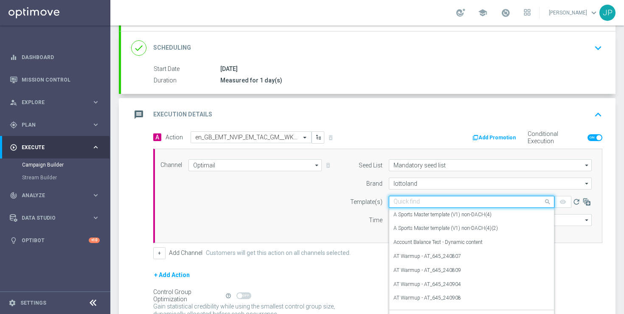
paste input "en_GB_EMT_NVIP_EM_TAC_GM__WK36_2025_GAMESREACT_HONEY_HUNTERS"
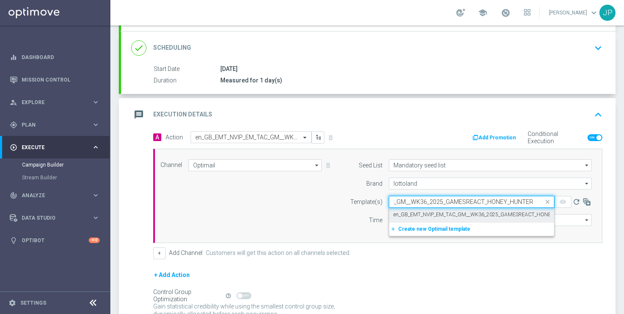
click at [481, 215] on label "en_GB_EMT_NVIP_EM_TAC_GM__WK36_2025_GAMESREACT_HONEY_HUNTERS" at bounding box center [487, 214] width 186 height 7
type input "en_GB_EMT_NVIP_EM_TAC_GM__WK36_2025_GAMESREACT_HONEY_HUNTERS"
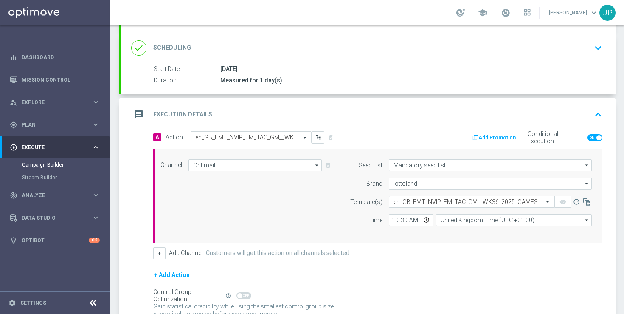
scroll to position [0, 0]
click at [490, 140] on button "Add Promotion" at bounding box center [495, 137] width 47 height 9
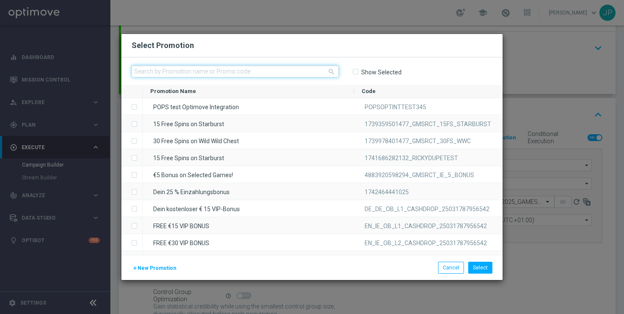
click at [313, 74] on input "text" at bounding box center [235, 71] width 207 height 12
paste input "W36_25_UK_GAMESREACT_15FS_1756723211213"
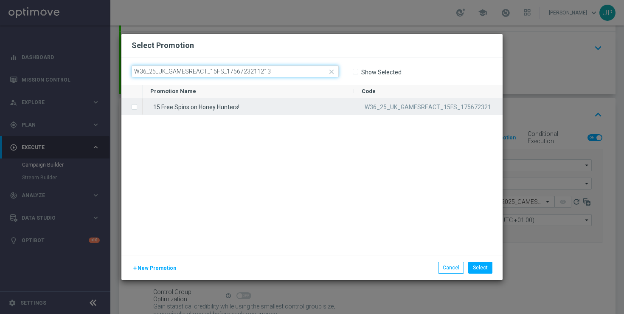
type input "W36_25_UK_GAMESREACT_15FS_1756723211213"
click at [209, 107] on div "15 Free Spins on Honey Hunters!" at bounding box center [249, 106] width 212 height 17
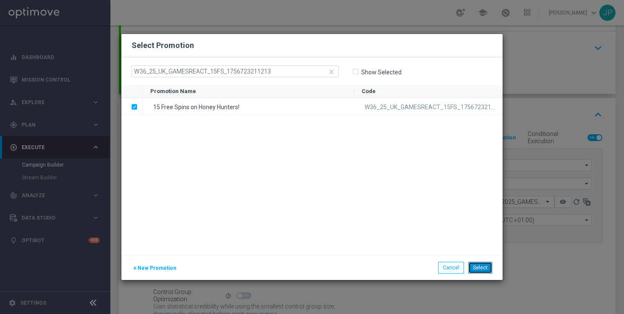
click at [483, 268] on button "Select" at bounding box center [480, 268] width 24 height 12
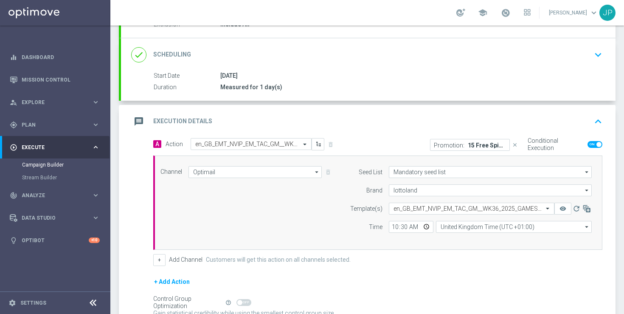
scroll to position [187, 0]
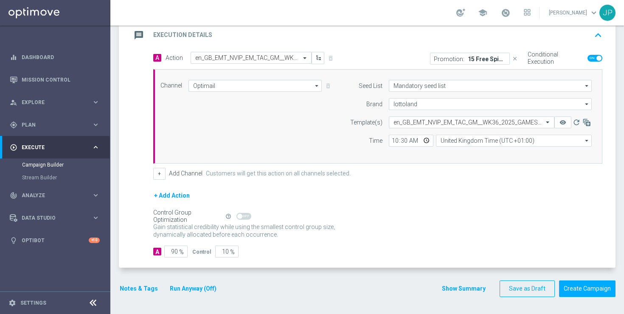
click at [128, 285] on button "Notes & Tags" at bounding box center [139, 288] width 40 height 11
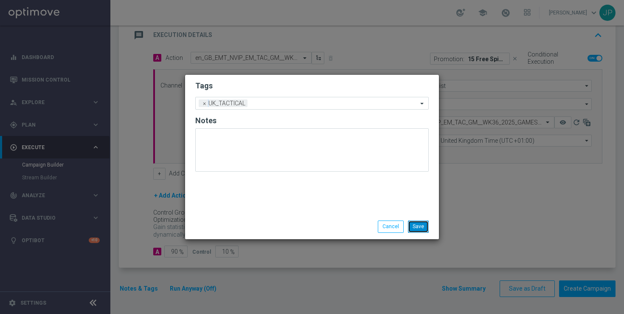
click at [423, 230] on button "Save" at bounding box center [418, 226] width 21 height 12
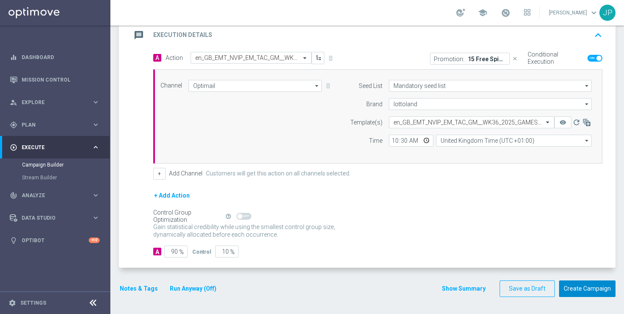
click at [593, 293] on button "Create Campaign" at bounding box center [587, 288] width 56 height 17
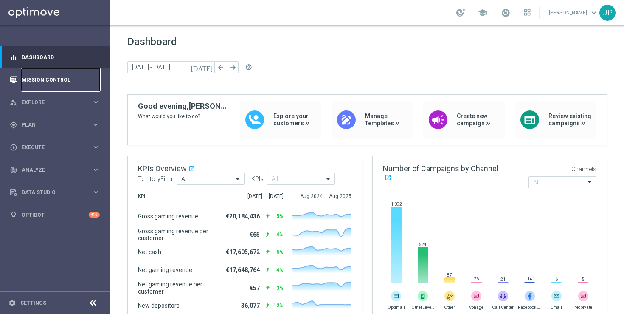
click at [68, 75] on link "Mission Control" at bounding box center [61, 79] width 78 height 23
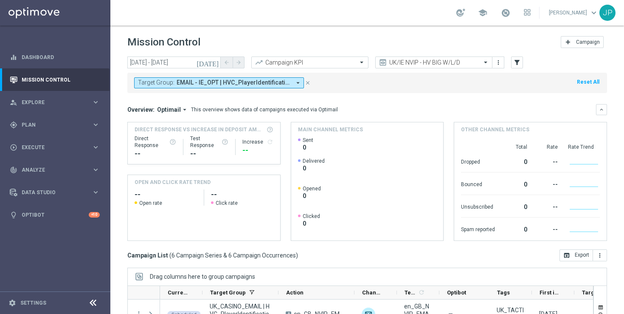
click at [307, 82] on icon "close" at bounding box center [308, 83] width 6 height 6
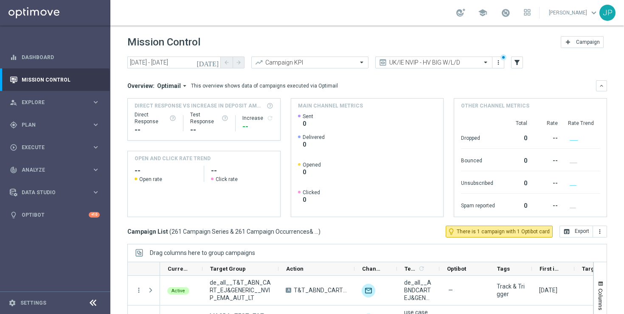
click at [216, 61] on icon "[DATE]" at bounding box center [208, 63] width 23 height 8
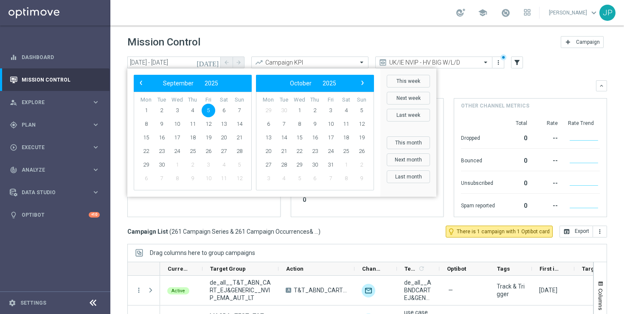
click at [216, 61] on icon "[DATE]" at bounding box center [208, 63] width 23 height 8
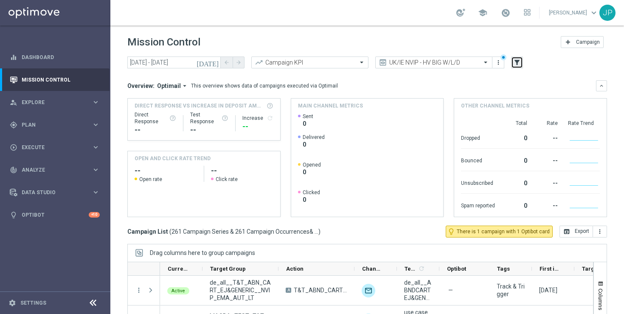
click at [515, 66] on icon "filter_alt" at bounding box center [517, 63] width 8 height 8
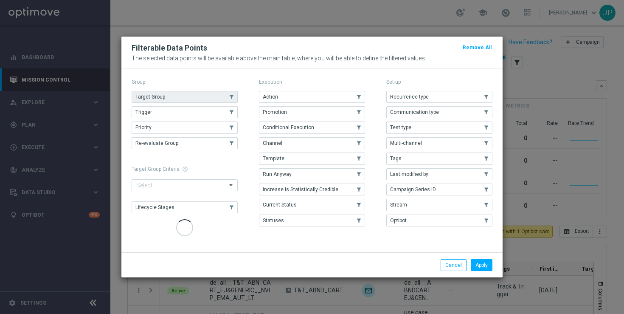
click at [232, 95] on use "button" at bounding box center [232, 97] width 6 height 6
click at [488, 262] on button "Apply" at bounding box center [482, 265] width 22 height 12
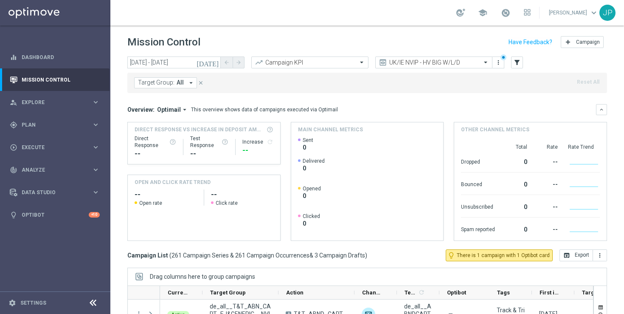
click at [187, 84] on icon "arrow_drop_down" at bounding box center [191, 83] width 8 height 8
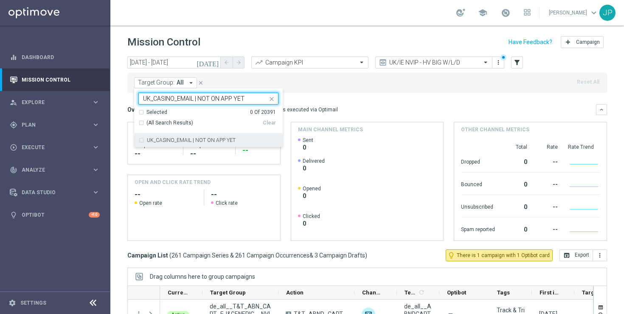
click at [192, 137] on div "UK_CASINO_EMAIL | NOT ON APP YET" at bounding box center [208, 140] width 140 height 14
type input "UK_CASINO_EMAIL | NOT ON APP YET"
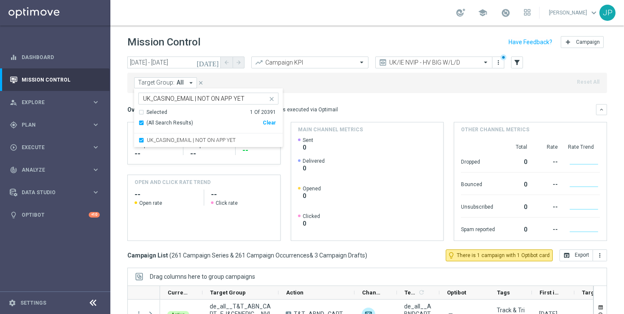
click at [391, 94] on mini-dashboard "Overview: Optimail arrow_drop_down This overview shows data of campaigns execut…" at bounding box center [367, 171] width 480 height 156
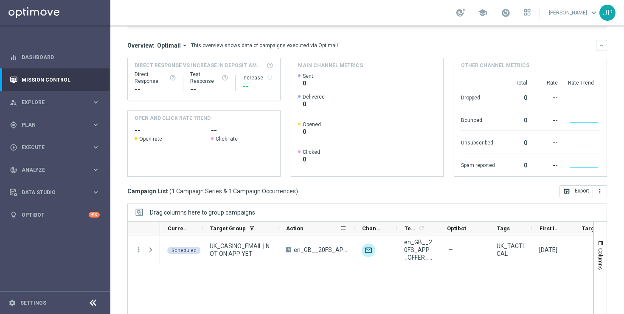
scroll to position [111, 0]
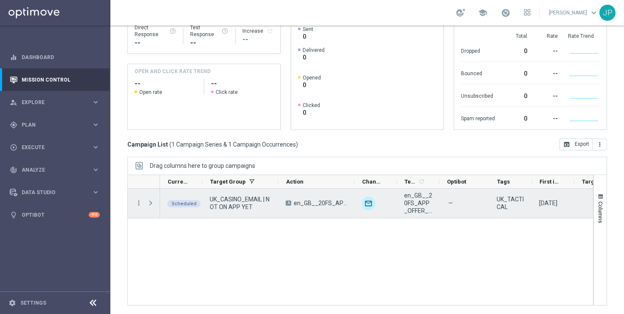
click at [149, 203] on span at bounding box center [151, 203] width 8 height 7
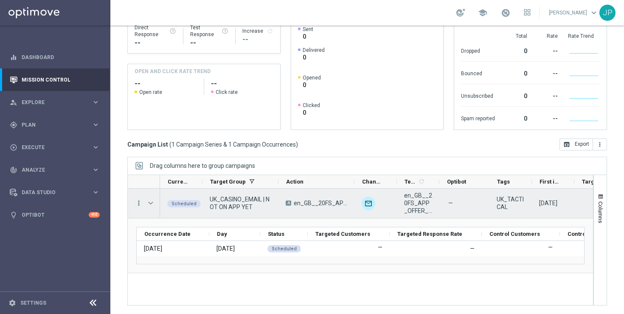
click at [137, 202] on icon "more_vert" at bounding box center [139, 203] width 8 height 8
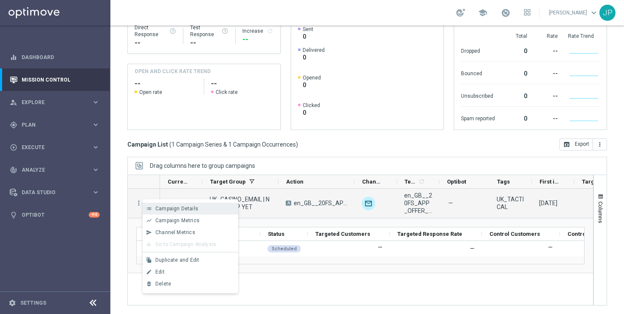
click at [192, 206] on span "Campaign Details" at bounding box center [176, 209] width 43 height 6
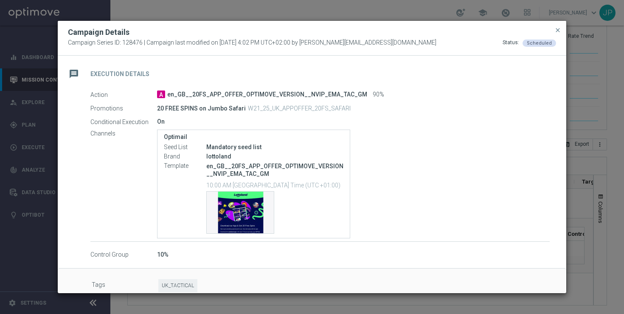
scroll to position [141, 0]
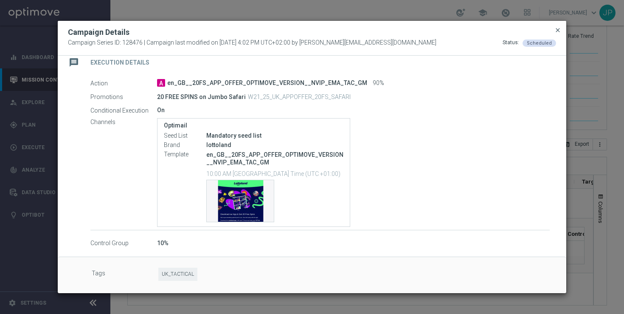
click at [557, 30] on span "close" at bounding box center [558, 30] width 7 height 7
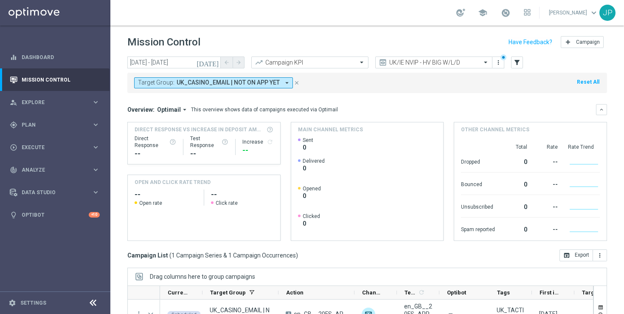
scroll to position [111, 0]
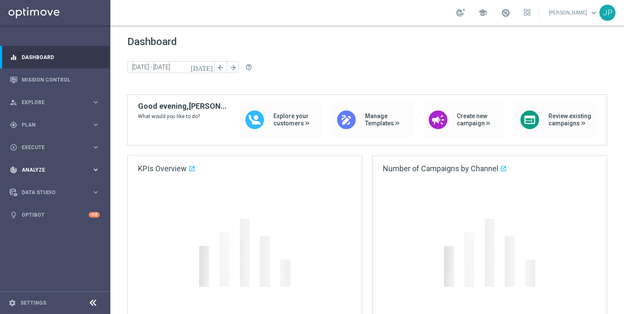
click at [59, 145] on span "Execute" at bounding box center [57, 147] width 70 height 5
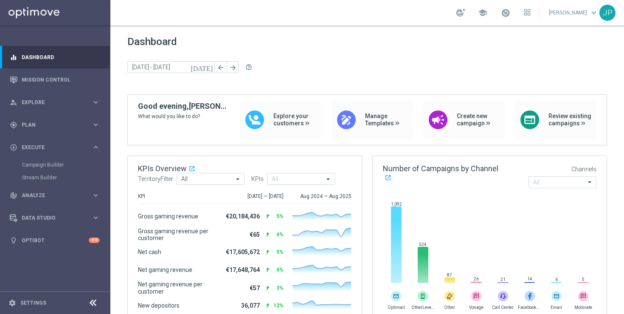
click at [62, 161] on div "Campaign Builder" at bounding box center [65, 164] width 87 height 13
click at [59, 163] on link "Campaign Builder" at bounding box center [55, 164] width 66 height 7
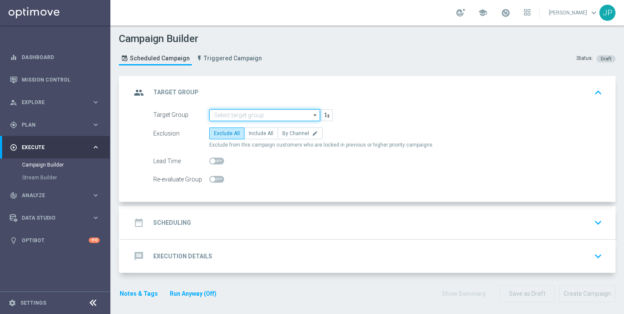
click at [274, 116] on input at bounding box center [264, 115] width 111 height 12
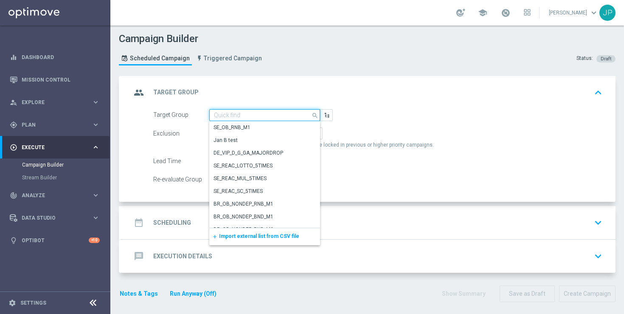
paste input "UK_SPORTSBOOK_EMAIL | Stakes in lifetime"
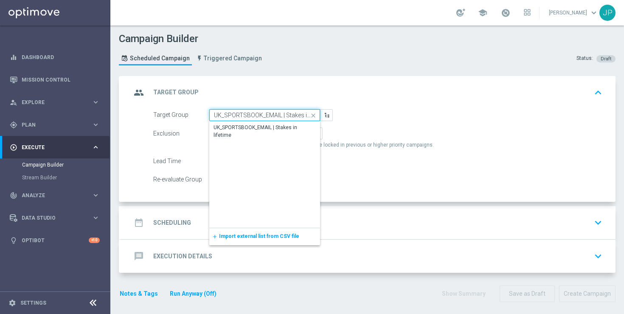
scroll to position [0, 18]
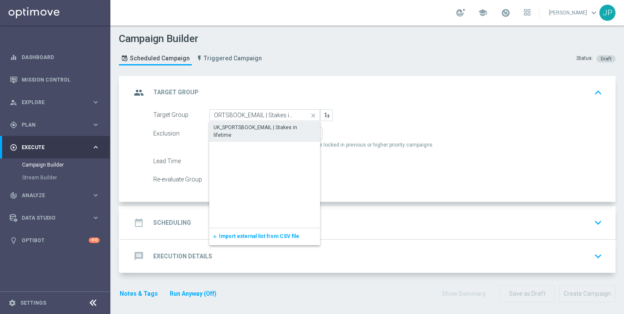
click at [277, 130] on div "UK_SPORTSBOOK_EMAIL | Stakes in lifetime" at bounding box center [265, 131] width 102 height 15
type input "UK_SPORTSBOOK_EMAIL | Stakes in lifetime"
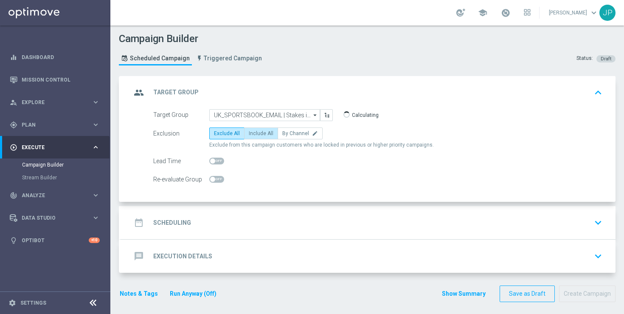
click at [264, 134] on span "Include All" at bounding box center [261, 133] width 25 height 6
click at [254, 134] on input "Include All" at bounding box center [252, 135] width 6 height 6
radio input "true"
click at [267, 223] on div "date_range Scheduling keyboard_arrow_down" at bounding box center [368, 222] width 474 height 16
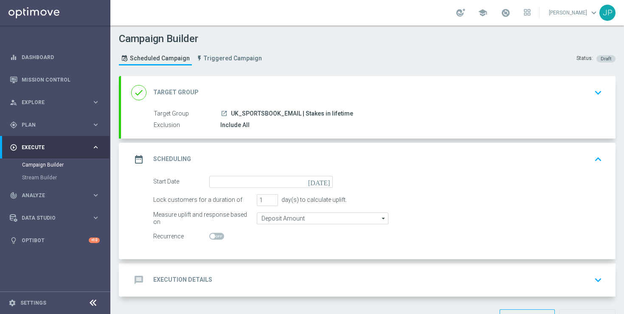
scroll to position [28, 0]
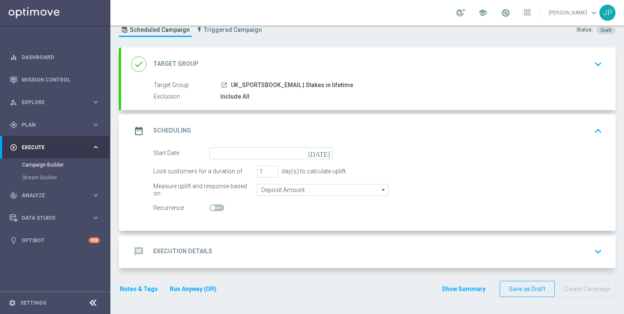
click at [327, 152] on icon "[DATE]" at bounding box center [320, 151] width 25 height 9
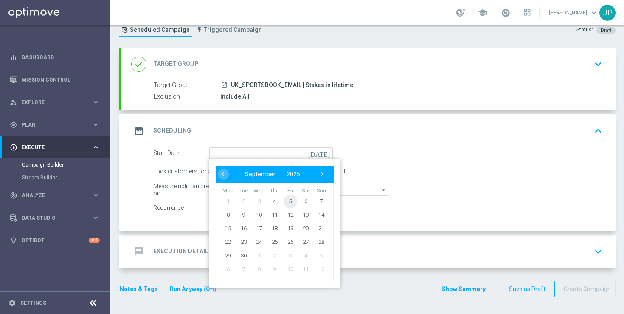
click at [293, 200] on span "5" at bounding box center [291, 201] width 14 height 14
type input "[DATE]"
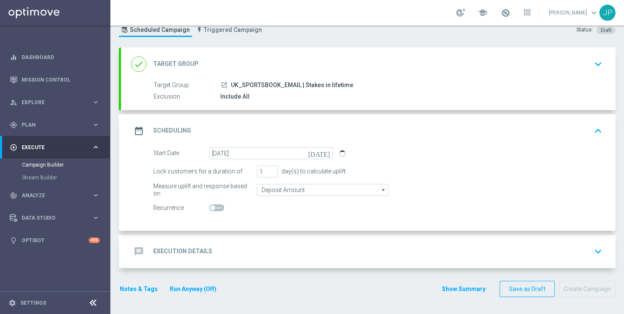
click at [415, 254] on div "message Execution Details keyboard_arrow_down" at bounding box center [368, 251] width 474 height 16
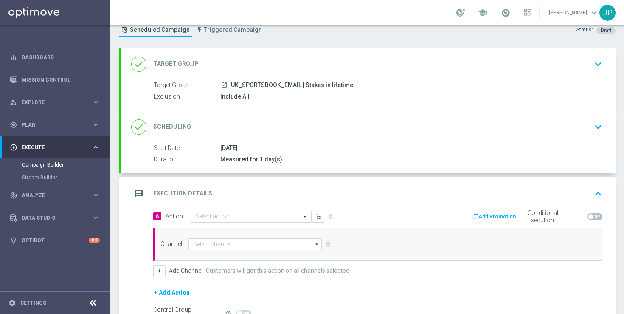
scroll to position [126, 0]
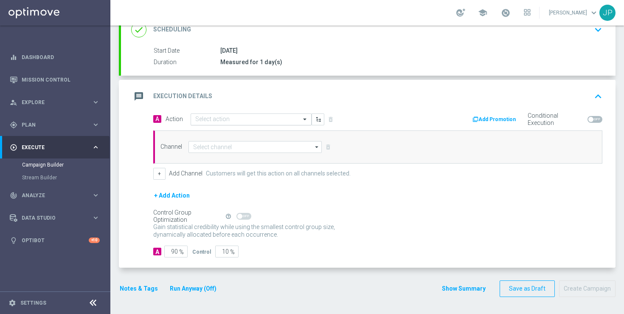
click at [261, 121] on input "text" at bounding box center [242, 119] width 95 height 7
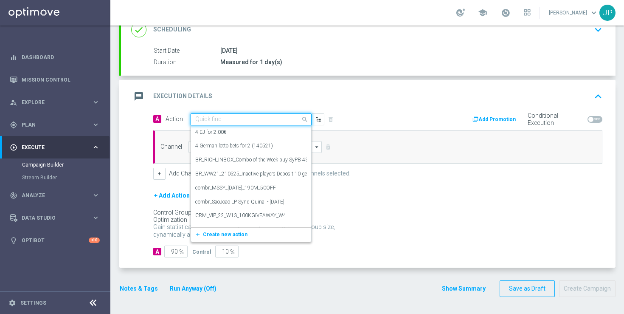
paste input "en_GB__NVIP_EMA_TAC_SP__WSL_+_BCBOOST_WK36"
type input "en_GB__NVIP_EMA_TAC_SP__WSL_+_BCBOOST_WK36"
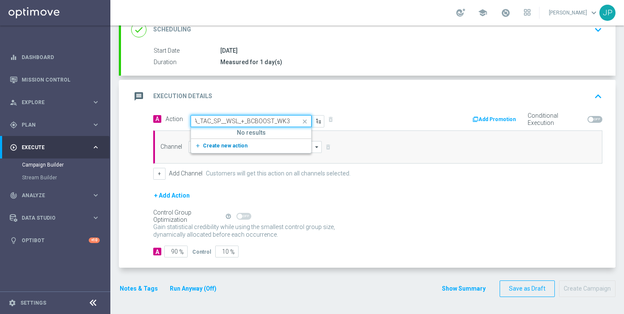
click at [250, 147] on button "add_new Create new action" at bounding box center [249, 146] width 117 height 10
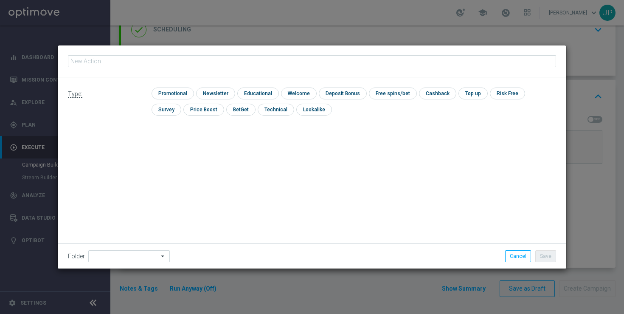
type input "en_GB__NVIP_EMA_TAC_SP__WSL_+_BCBOOST_WK36"
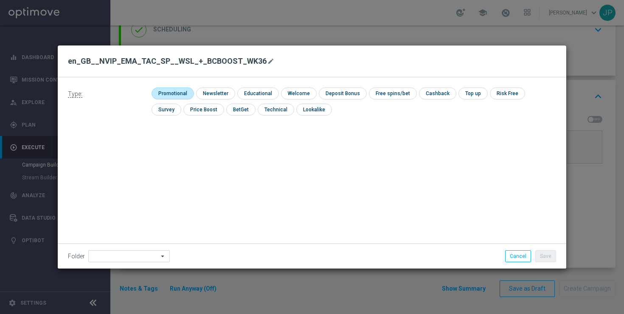
click at [181, 90] on input "checkbox" at bounding box center [172, 92] width 40 height 11
checkbox input "true"
click at [553, 252] on button "Save" at bounding box center [546, 256] width 21 height 12
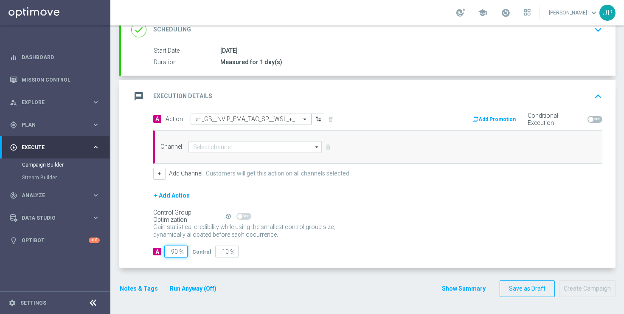
click at [173, 252] on input "90" at bounding box center [175, 251] width 23 height 12
type input "0"
type input "100"
type input "10"
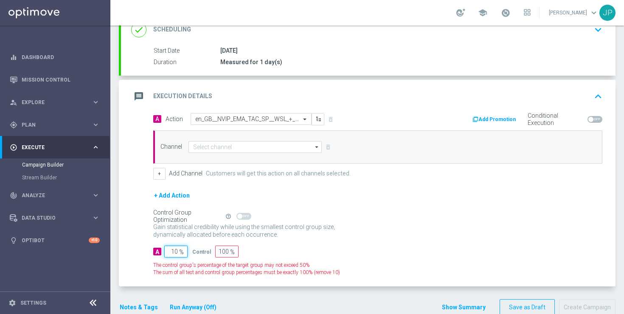
type input "90"
type input "100"
type input "0"
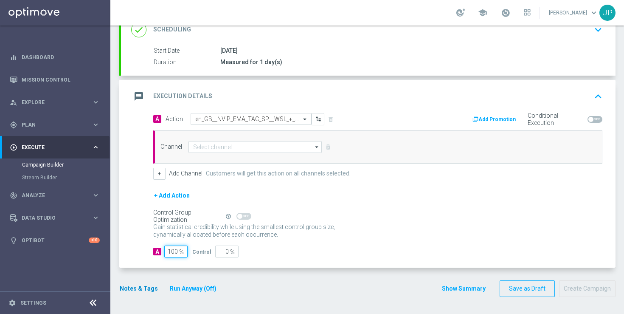
type input "100"
click at [130, 289] on button "Notes & Tags" at bounding box center [139, 288] width 40 height 11
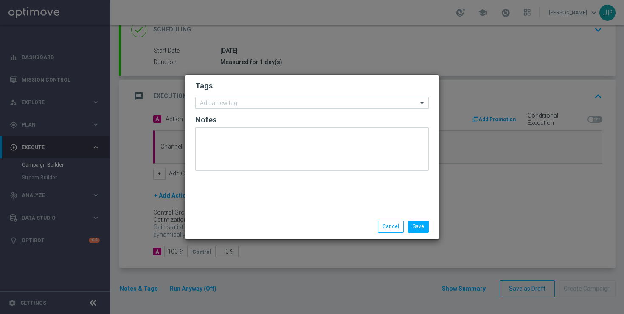
click at [229, 103] on input "text" at bounding box center [309, 103] width 218 height 7
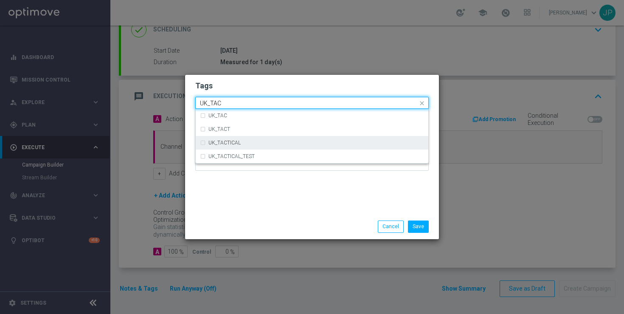
click at [232, 144] on label "UK_TACTICAL" at bounding box center [225, 142] width 32 height 5
type input "UK_TAC"
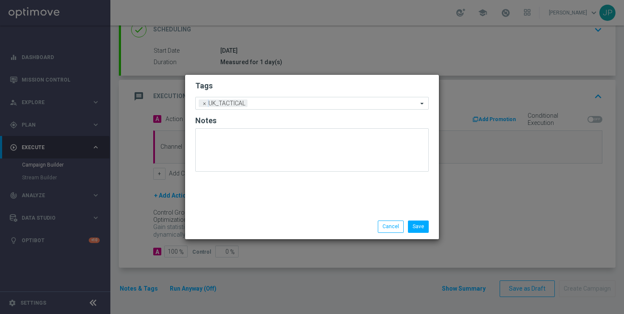
click at [409, 197] on div "Tags Add a new tag × UK_TACTICAL Notes" at bounding box center [312, 144] width 254 height 139
click at [415, 223] on button "Save" at bounding box center [418, 226] width 21 height 12
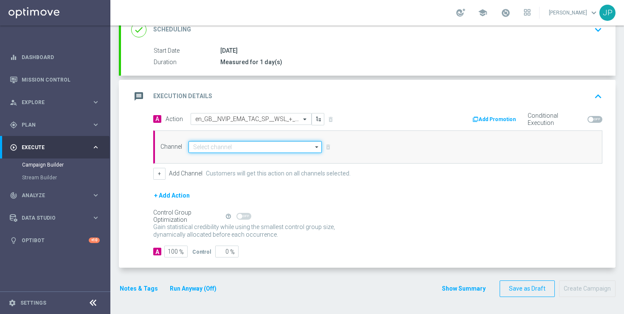
click at [282, 146] on input at bounding box center [255, 147] width 133 height 12
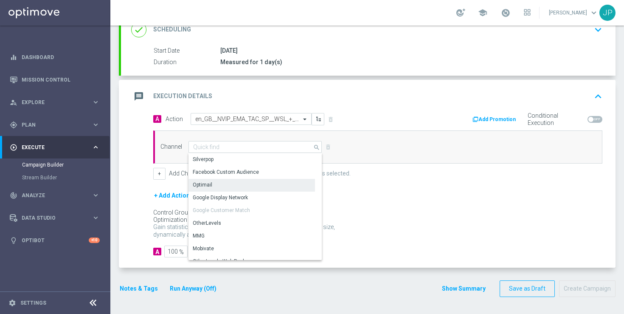
click at [259, 186] on div "Optimail" at bounding box center [252, 185] width 127 height 12
type input "Optimail"
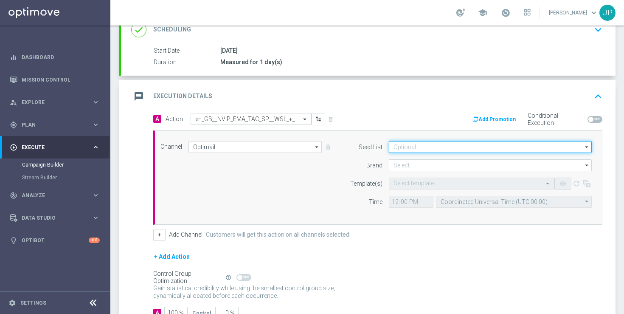
click at [456, 146] on input at bounding box center [490, 147] width 203 height 12
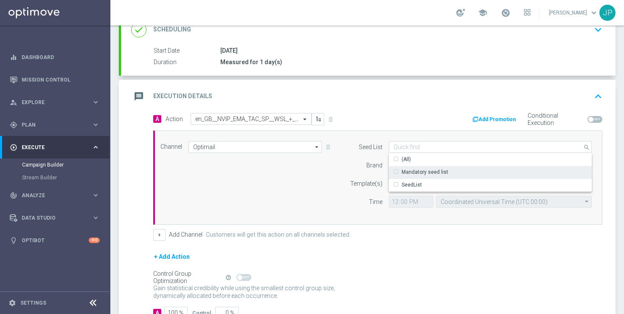
click at [446, 172] on div "Mandatory seed list" at bounding box center [490, 172] width 203 height 12
click at [329, 174] on div "Channel Optimail Optimail arrow_drop_down Show Selected 1 of 26 Silverpop" at bounding box center [376, 177] width 444 height 73
type input "Mandatory seed list"
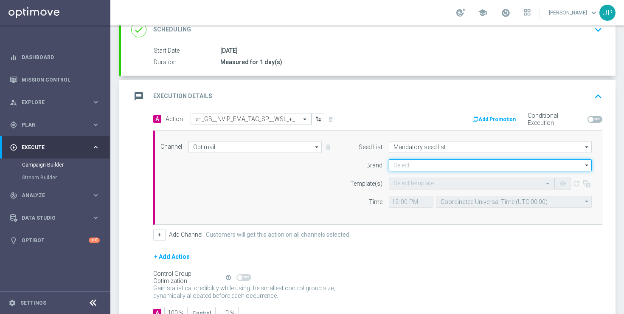
click at [400, 165] on input at bounding box center [490, 165] width 203 height 12
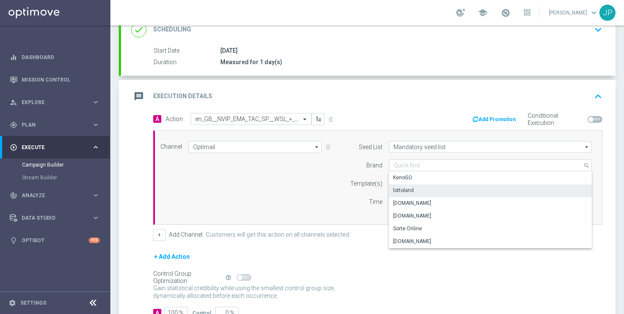
click at [408, 190] on div "lottoland" at bounding box center [403, 190] width 21 height 8
type input "lottoland"
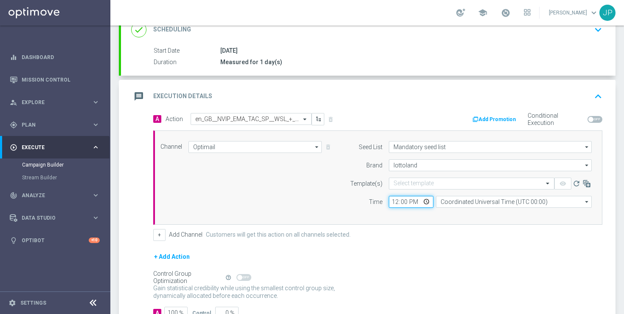
click at [392, 200] on input "12:00" at bounding box center [411, 202] width 45 height 12
type input "17:30"
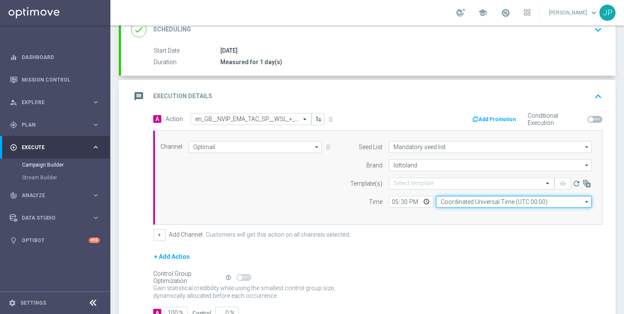
click at [456, 200] on input "Coordinated Universal Time (UTC 00:00)" at bounding box center [514, 202] width 156 height 12
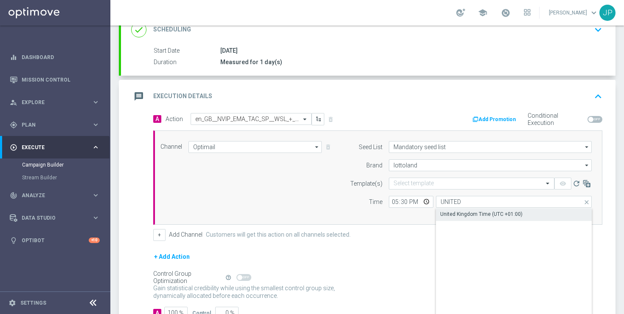
click at [479, 211] on div "United Kingdom Time (UTC +01:00)" at bounding box center [481, 214] width 82 height 8
type input "United Kingdom Time (UTC +01:00)"
click at [426, 274] on div "Control Group Optimization Self Optimizing Campaign help_outline" at bounding box center [377, 277] width 449 height 9
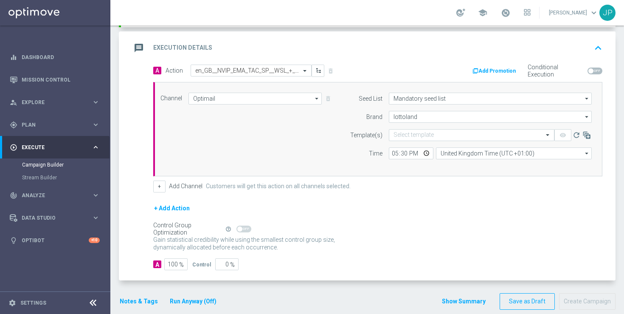
scroll to position [173, 0]
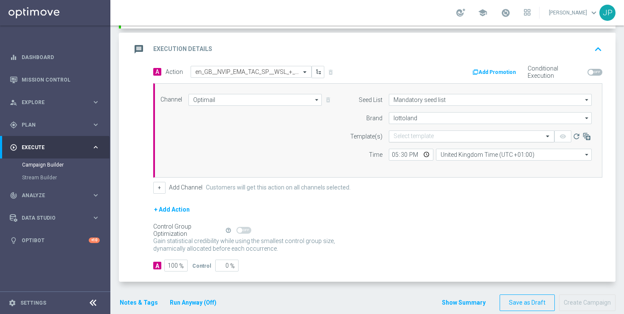
click at [417, 136] on input "text" at bounding box center [463, 136] width 139 height 7
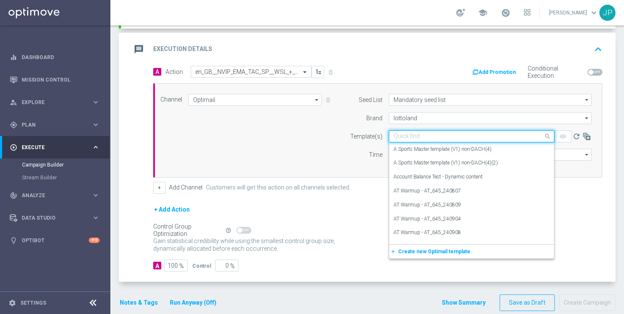
paste input "en_GB__NVIP_EMA_TAC_SP__WSL_+_BCBOOST_WK36"
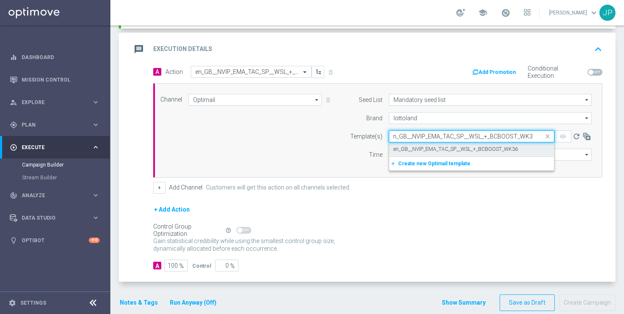
click at [431, 149] on label "en_GB__NVIP_EMA_TAC_SP__WSL_+_BCBOOST_WK36" at bounding box center [456, 149] width 124 height 7
type input "en_GB__NVIP_EMA_TAC_SP__WSL_+_BCBOOST_WK36"
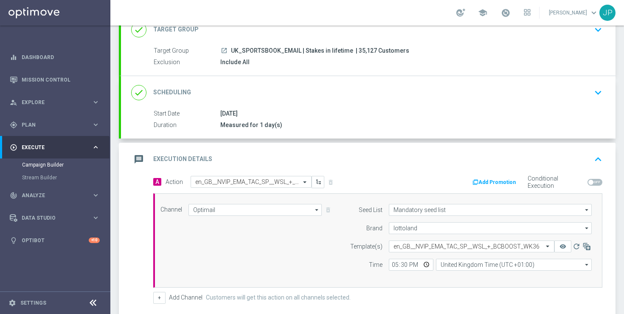
scroll to position [0, 0]
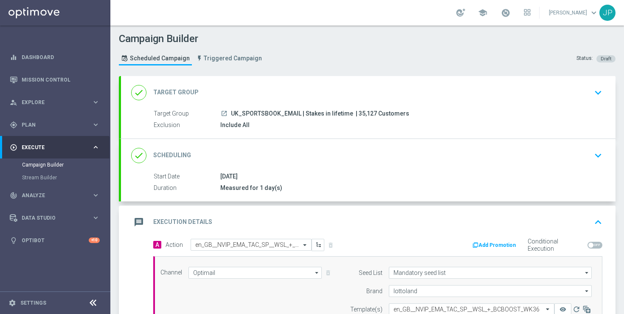
click at [358, 113] on span "| 35,127 Customers" at bounding box center [383, 114] width 54 height 8
click at [359, 112] on span "| 35,127 Customers" at bounding box center [383, 114] width 54 height 8
copy span "35,127"
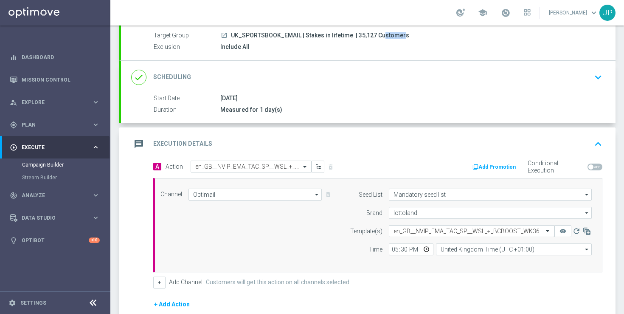
scroll to position [187, 0]
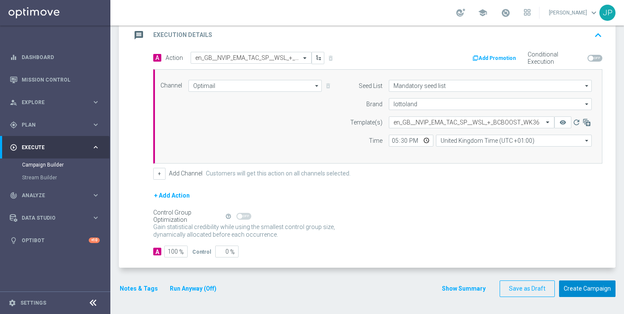
click at [585, 294] on button "Create Campaign" at bounding box center [587, 288] width 56 height 17
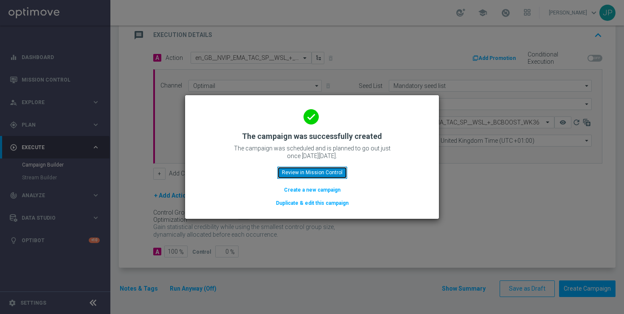
click at [336, 169] on button "Review in Mission Control" at bounding box center [312, 172] width 70 height 12
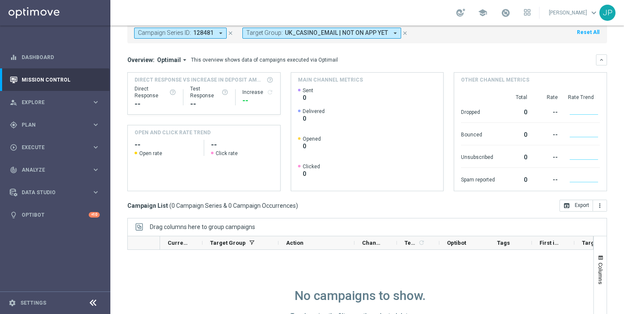
scroll to position [53, 0]
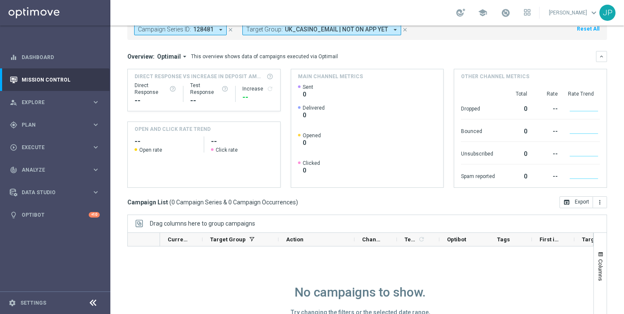
click at [403, 32] on icon "close" at bounding box center [405, 30] width 6 height 6
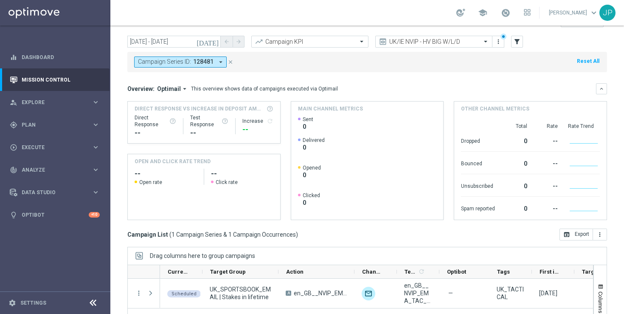
scroll to position [0, 0]
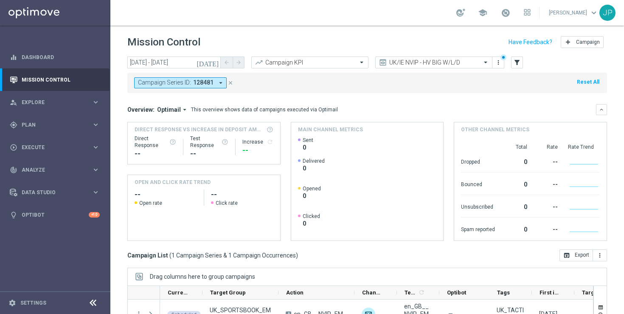
click at [228, 84] on icon "close" at bounding box center [231, 83] width 6 height 6
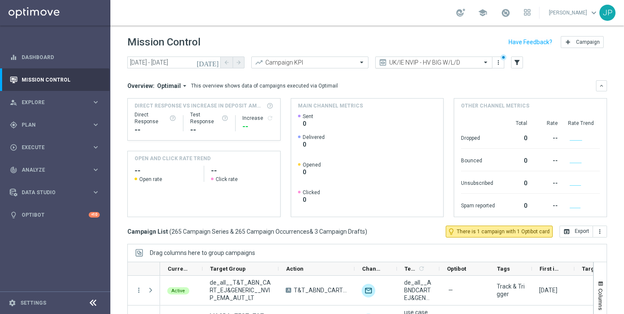
click at [489, 62] on span at bounding box center [487, 62] width 11 height 7
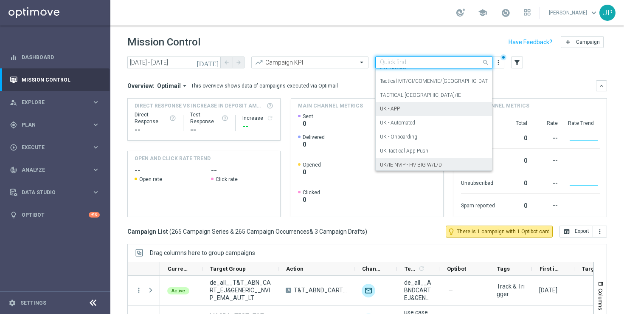
scroll to position [155, 0]
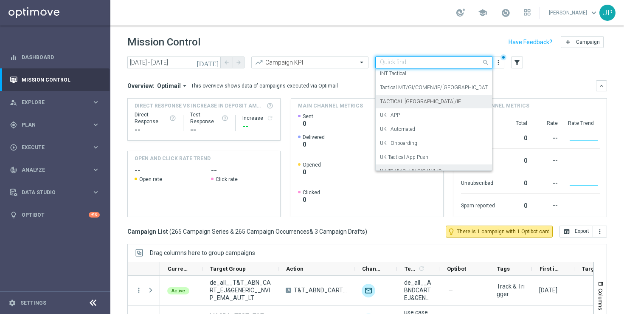
click at [440, 99] on div "TACTICAL [GEOGRAPHIC_DATA]/IE" at bounding box center [434, 102] width 108 height 14
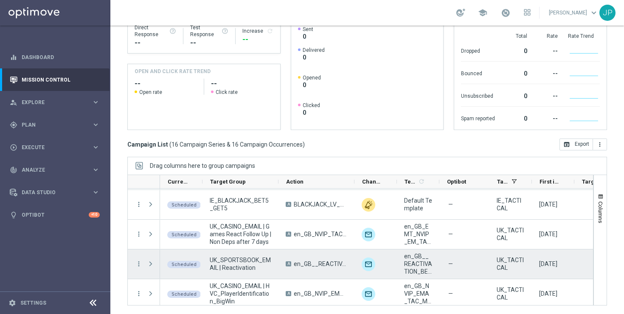
scroll to position [112, 0]
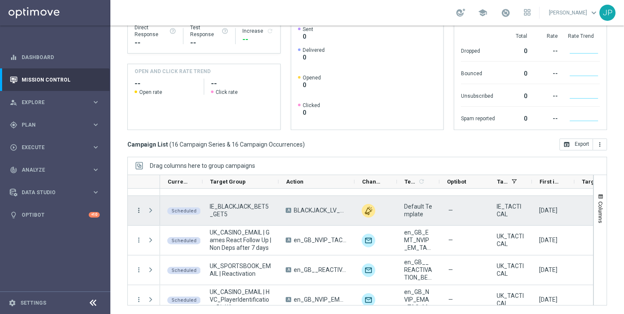
click at [141, 209] on icon "more_vert" at bounding box center [139, 210] width 8 height 8
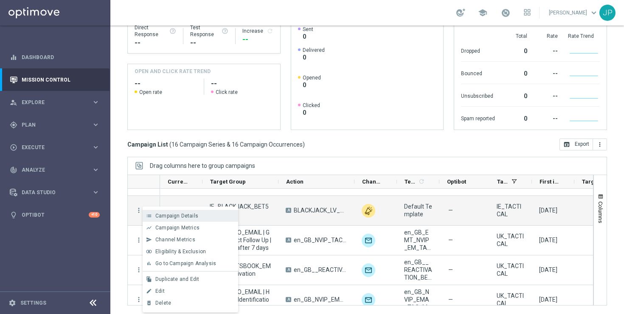
click at [159, 214] on span "Campaign Details" at bounding box center [176, 216] width 43 height 6
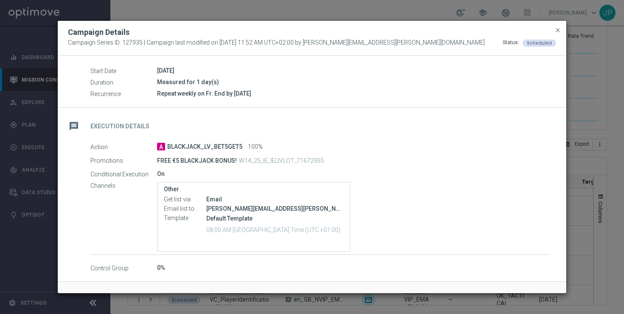
scroll to position [90, 0]
click at [556, 30] on span "close" at bounding box center [558, 30] width 7 height 7
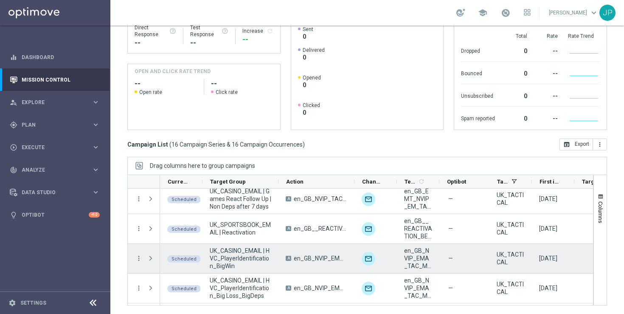
scroll to position [359, 0]
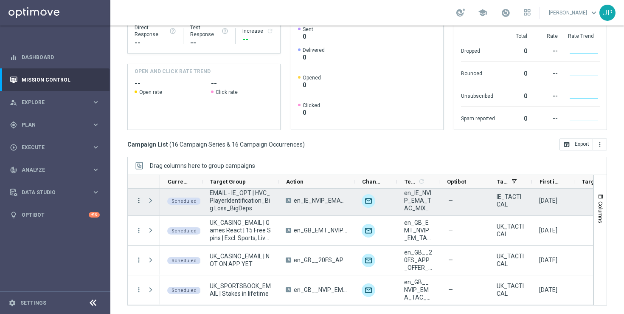
click at [137, 197] on icon "more_vert" at bounding box center [139, 201] width 8 height 8
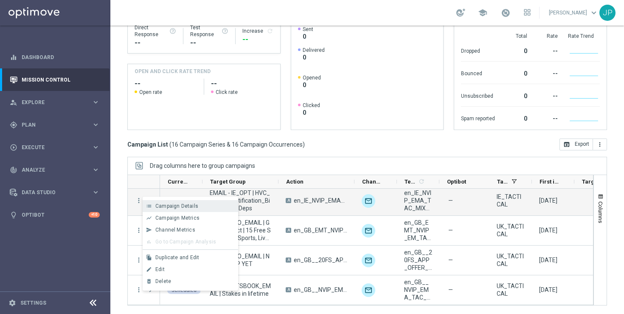
click at [171, 204] on span "Campaign Details" at bounding box center [176, 206] width 43 height 6
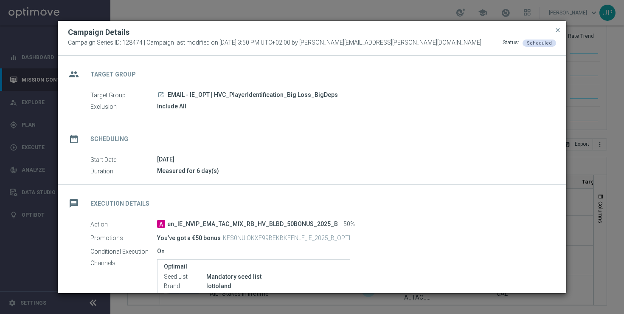
scroll to position [141, 0]
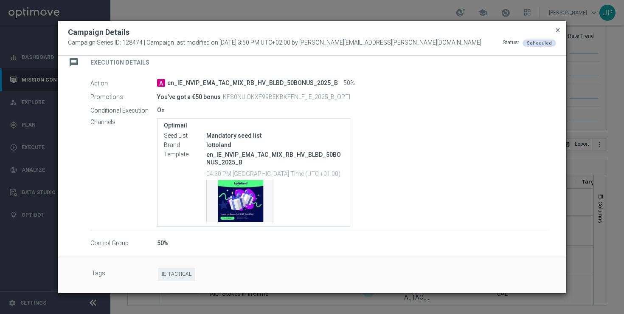
click at [558, 32] on span "close" at bounding box center [558, 30] width 7 height 7
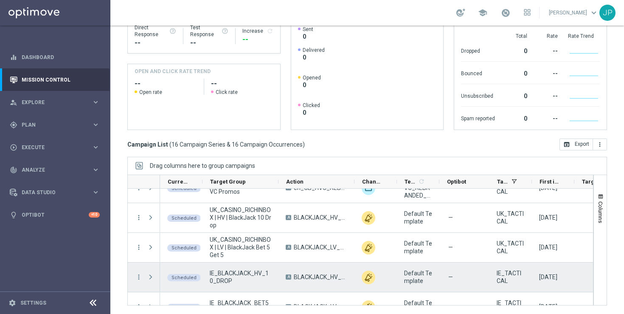
scroll to position [15, 0]
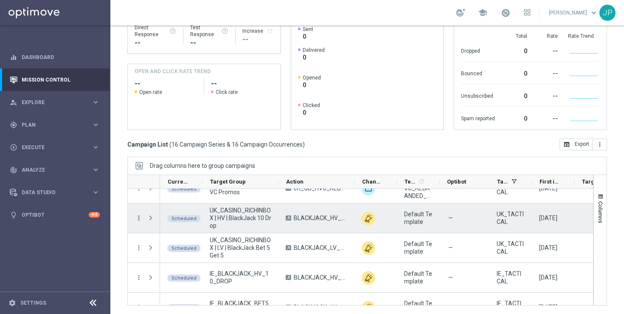
click at [137, 216] on icon "more_vert" at bounding box center [139, 218] width 8 height 8
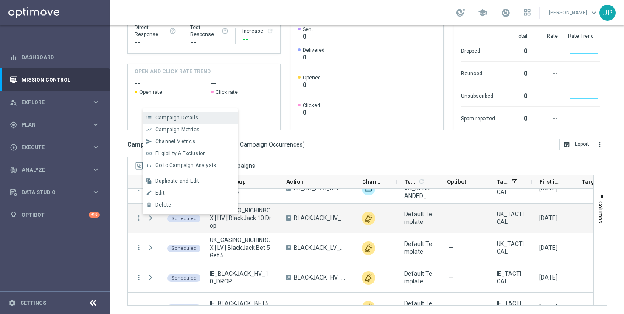
click at [200, 113] on div "list Campaign Details" at bounding box center [191, 118] width 96 height 12
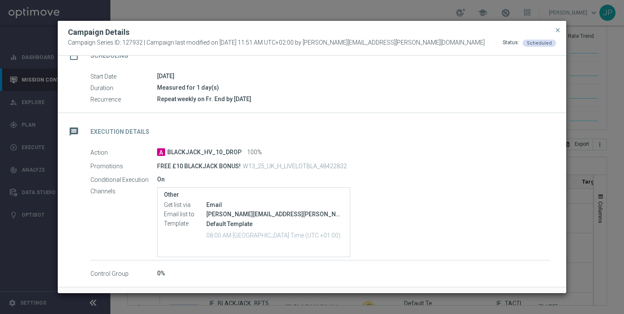
scroll to position [114, 0]
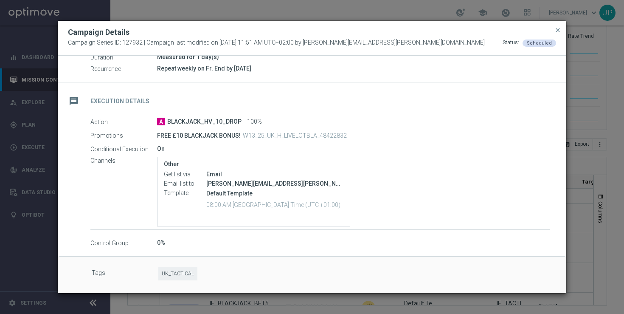
click at [333, 182] on div "[PERSON_NAME][EMAIL_ADDRESS][PERSON_NAME][DOMAIN_NAME], [PERSON_NAME][DOMAIN_NA…" at bounding box center [274, 183] width 137 height 8
click at [533, 107] on div "message Execution Details" at bounding box center [312, 99] width 509 height 35
click at [558, 29] on span "close" at bounding box center [558, 30] width 7 height 7
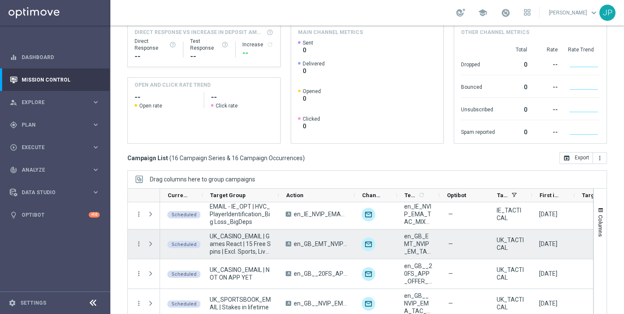
scroll to position [111, 0]
